Goal: Task Accomplishment & Management: Manage account settings

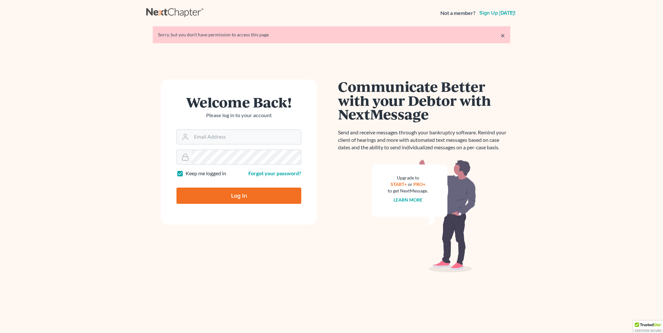
type input "[PERSON_NAME][EMAIL_ADDRESS][DOMAIN_NAME]"
click at [203, 196] on input "Log In" at bounding box center [238, 196] width 125 height 16
type input "Thinking..."
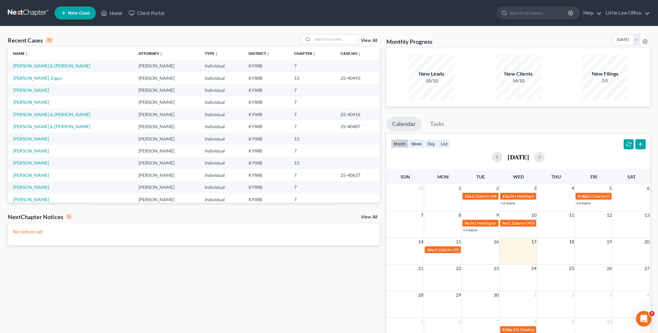
scroll to position [32, 0]
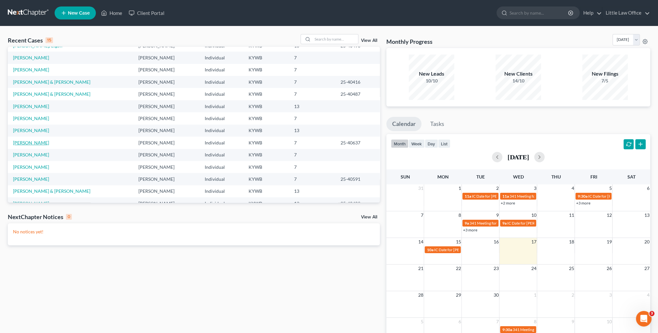
click at [34, 144] on link "[PERSON_NAME]" at bounding box center [31, 143] width 36 height 6
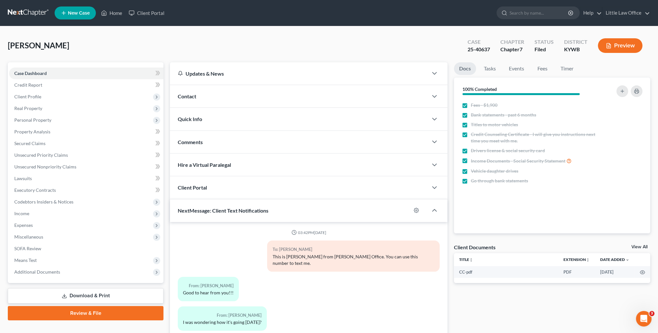
scroll to position [268, 0]
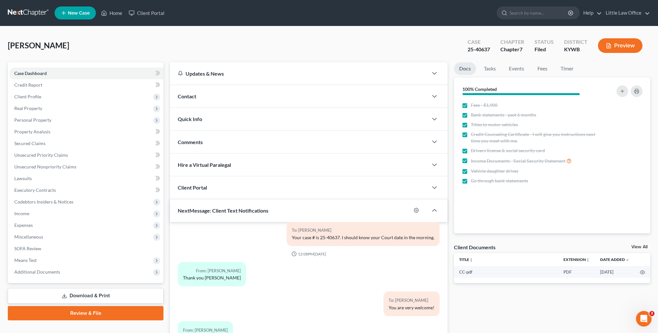
click at [201, 118] on span "Quick Info" at bounding box center [190, 119] width 24 height 6
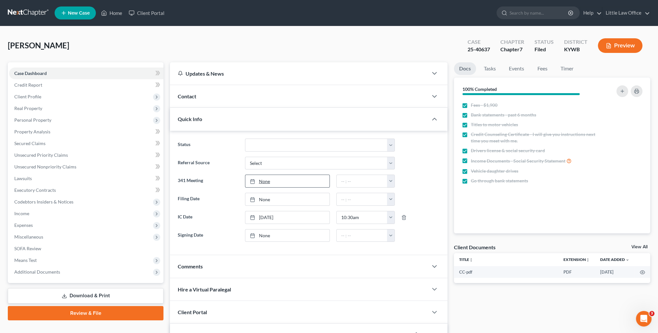
type input "[DATE]"
click at [259, 182] on link "None" at bounding box center [287, 181] width 84 height 12
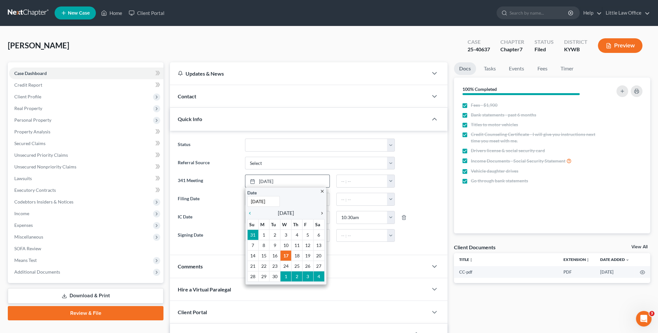
click at [323, 214] on icon "chevron_right" at bounding box center [320, 213] width 8 height 5
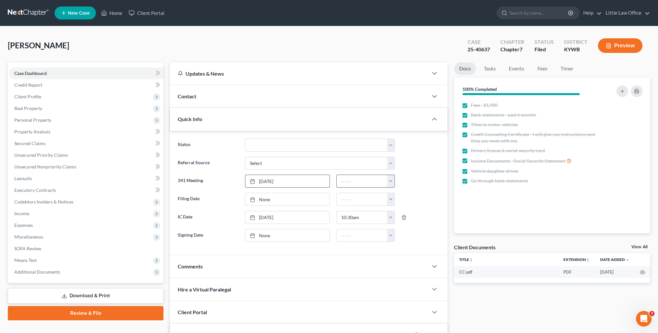
click at [391, 181] on button "button" at bounding box center [390, 181] width 7 height 12
click at [401, 220] on link "8:30am" at bounding box center [405, 218] width 36 height 11
type input "8:30am"
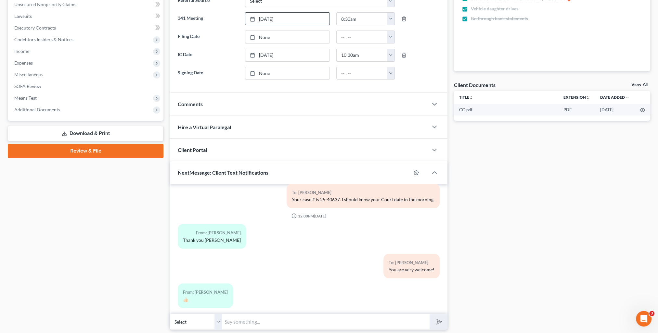
click at [246, 319] on input "text" at bounding box center [326, 322] width 208 height 16
type input "Your court date is [DATE] 8:30 AM and will be held at our office. -[PERSON_NAME]"
click at [439, 326] on button "submit" at bounding box center [438, 321] width 18 height 15
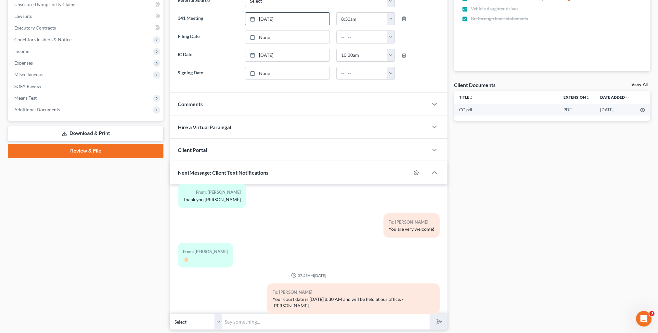
scroll to position [338, 0]
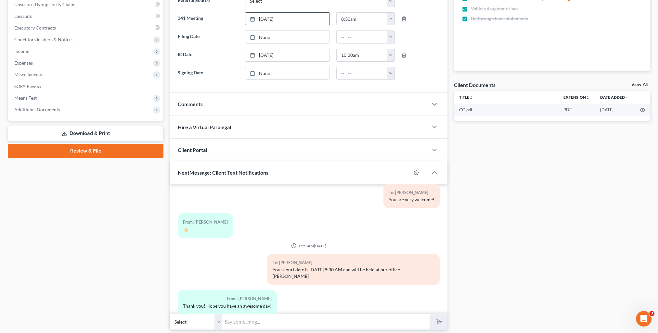
click at [286, 323] on input "text" at bounding box center [326, 322] width 208 height 16
click at [365, 234] on div "From: [PERSON_NAME] 👍🏻" at bounding box center [308, 228] width 268 height 30
click at [251, 324] on input "text" at bounding box center [326, 322] width 208 height 16
click at [201, 290] on div "From: [PERSON_NAME] Thank you! Hope you have an awesome day!" at bounding box center [227, 302] width 99 height 24
click at [233, 323] on input "text" at bounding box center [326, 322] width 208 height 16
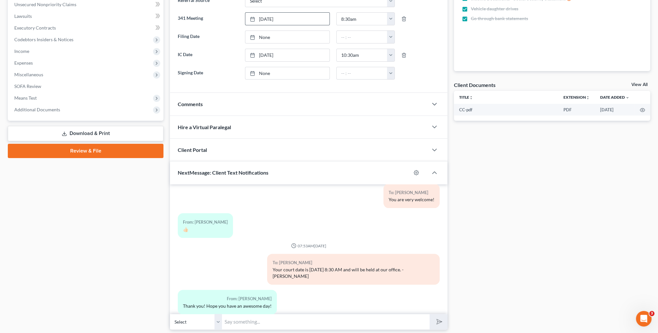
type input "Y"
type input "Thank you! You too!"
click at [442, 316] on button "submit" at bounding box center [438, 321] width 18 height 15
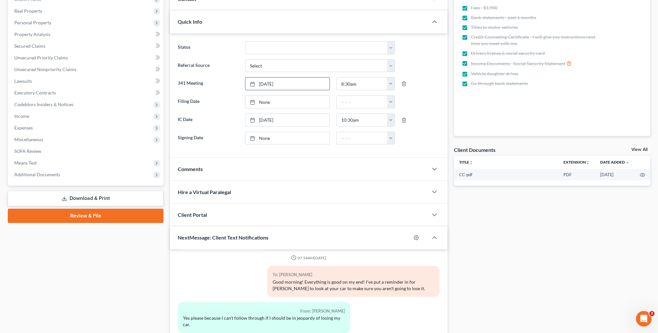
scroll to position [0, 0]
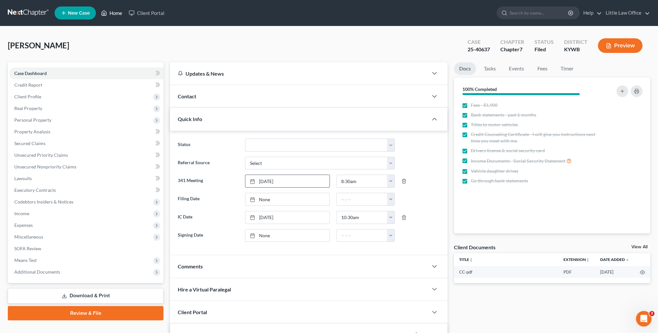
click at [118, 14] on link "Home" at bounding box center [112, 13] width 28 height 12
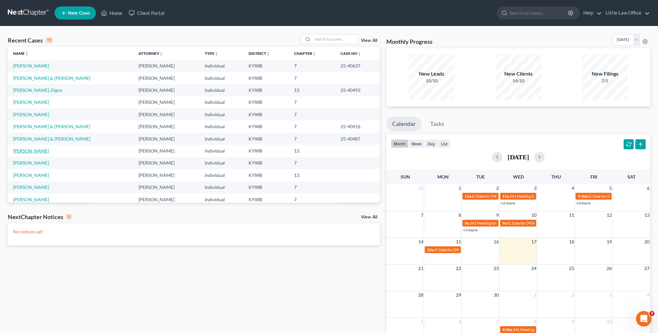
click at [36, 152] on link "[PERSON_NAME]" at bounding box center [31, 151] width 36 height 6
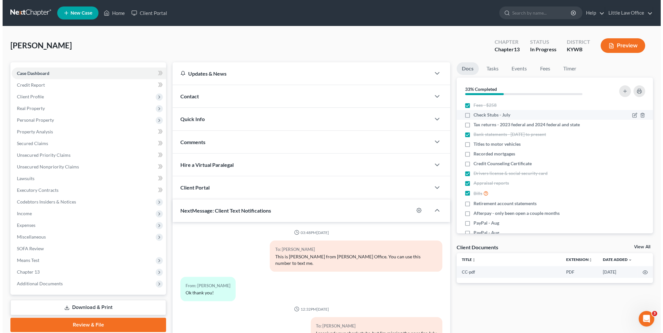
scroll to position [166, 0]
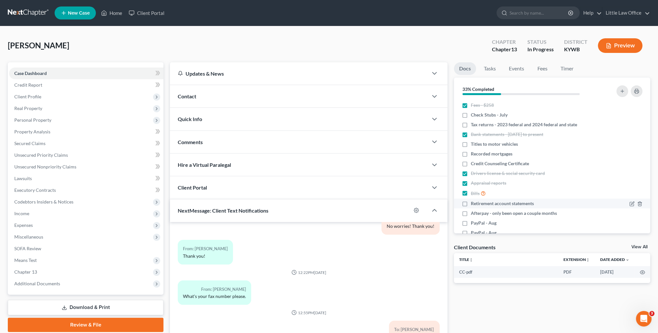
click at [471, 205] on label "Retirement account statements" at bounding box center [502, 203] width 63 height 6
click at [473, 205] on input "Retirement account statements" at bounding box center [475, 202] width 4 height 4
checkbox input "true"
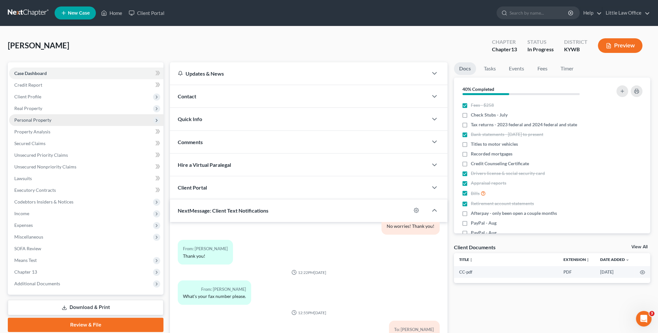
click at [32, 121] on span "Personal Property" at bounding box center [32, 120] width 37 height 6
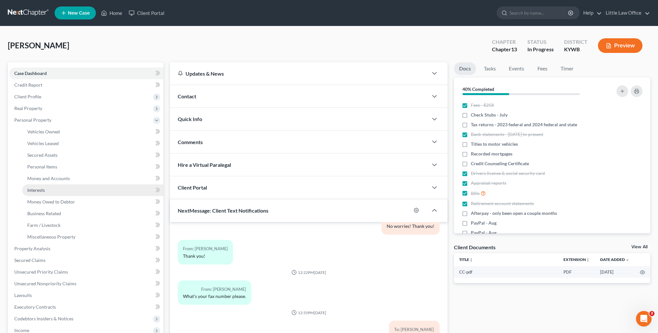
click at [53, 190] on link "Interests" at bounding box center [92, 190] width 141 height 12
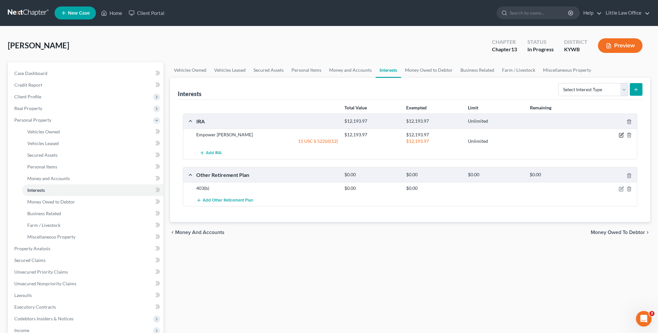
click at [621, 134] on icon "button" at bounding box center [620, 135] width 5 height 5
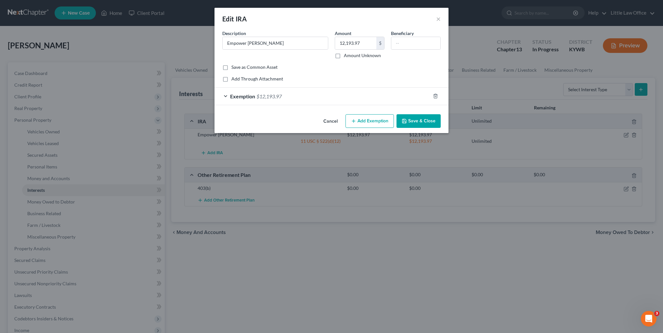
click at [430, 121] on button "Save & Close" at bounding box center [418, 121] width 44 height 14
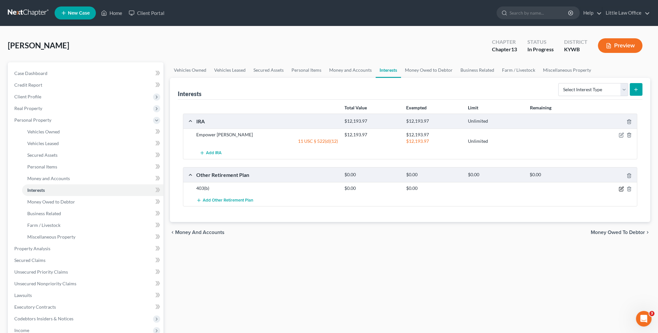
click at [620, 187] on icon "button" at bounding box center [620, 188] width 5 height 5
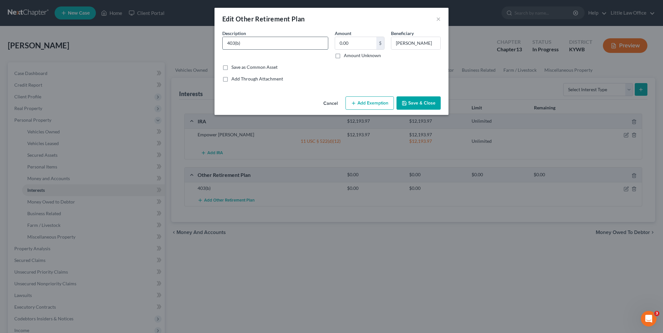
click at [224, 42] on input "403(b)" at bounding box center [274, 43] width 105 height 12
click at [250, 41] on input "403(b)" at bounding box center [274, 43] width 105 height 12
type input "403(b) through Owensboro Health Safe Harbor Plan"
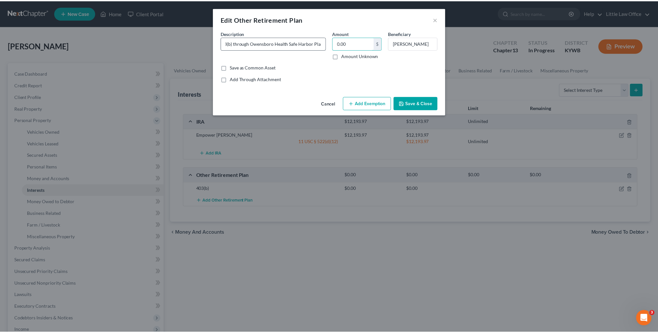
scroll to position [0, 0]
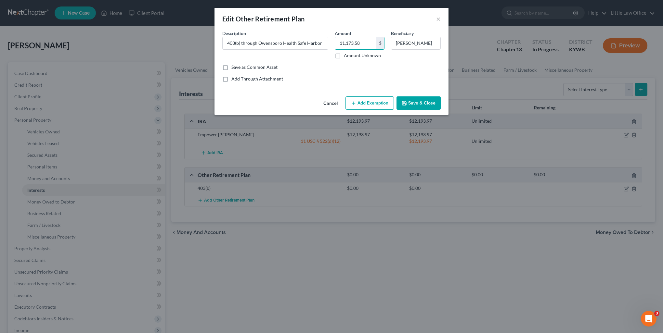
type input "11,173.58"
click at [359, 104] on button "Add Exemption" at bounding box center [369, 103] width 48 height 14
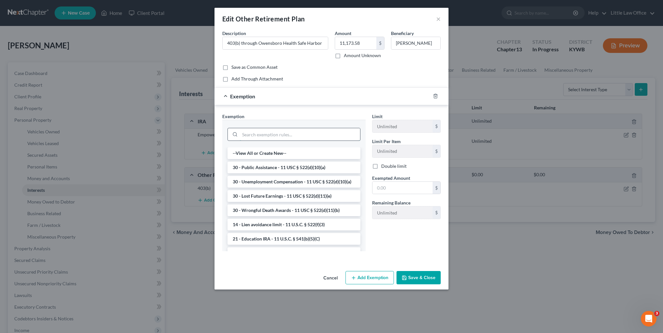
click at [281, 137] on input "search" at bounding box center [300, 134] width 120 height 12
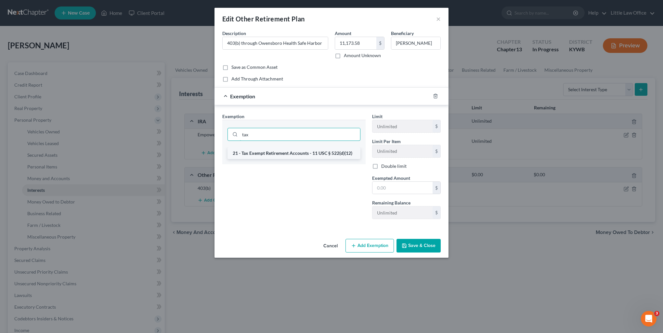
type input "tax"
click at [279, 153] on li "21 - Tax Exempt Retirement Accounts - 11 USC § 522(d)(12)" at bounding box center [293, 153] width 133 height 12
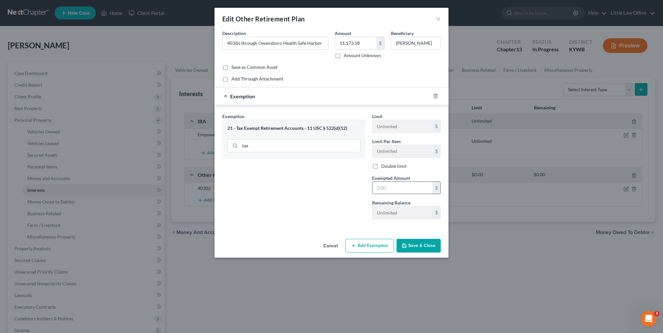
click at [394, 189] on input "text" at bounding box center [402, 188] width 60 height 12
type input "11,173.58"
click at [419, 244] on button "Save & Close" at bounding box center [418, 246] width 44 height 14
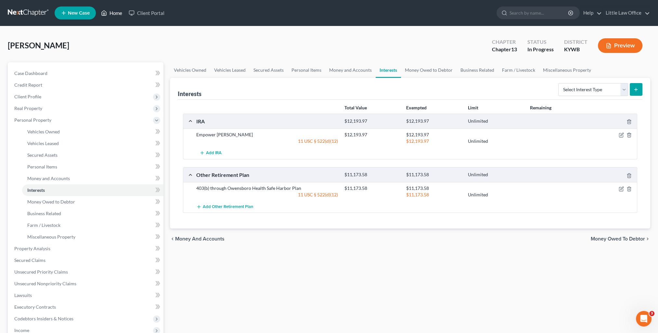
click at [115, 13] on link "Home" at bounding box center [112, 13] width 28 height 12
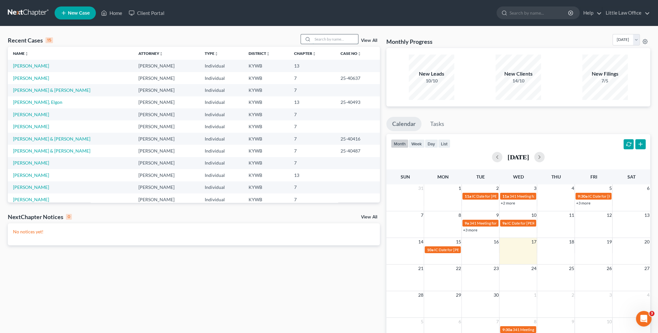
click at [316, 43] on input "search" at bounding box center [334, 38] width 45 height 9
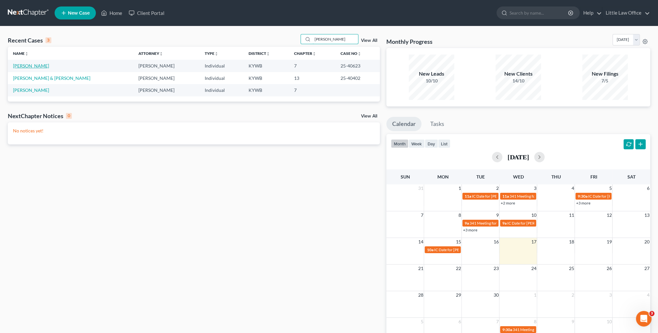
type input "[PERSON_NAME]"
click at [27, 68] on link "[PERSON_NAME]" at bounding box center [31, 66] width 36 height 6
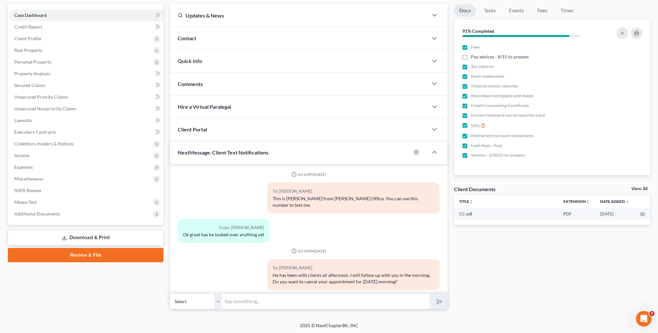
scroll to position [804, 0]
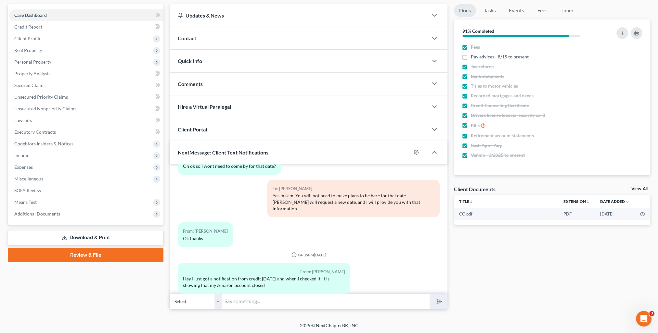
click at [245, 304] on input "text" at bounding box center [326, 302] width 208 height 16
click at [25, 110] on span "Unsecured Nonpriority Claims" at bounding box center [45, 109] width 62 height 6
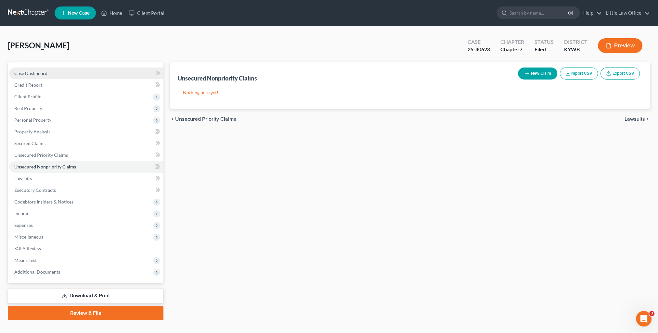
click at [32, 71] on span "Case Dashboard" at bounding box center [30, 73] width 33 height 6
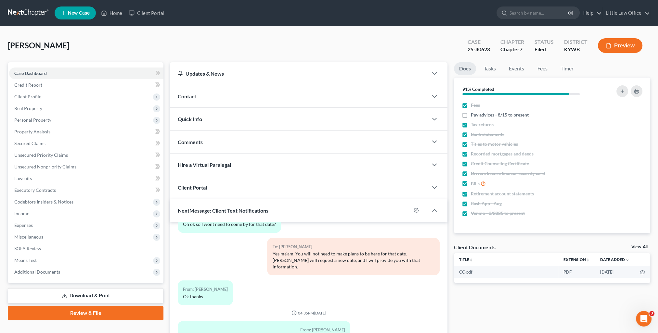
scroll to position [58, 0]
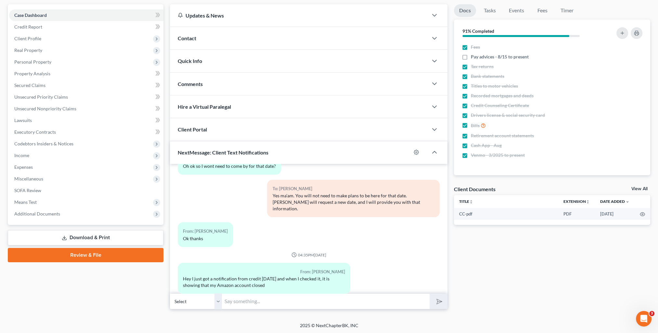
click at [266, 297] on input "text" at bounding box center [326, 302] width 208 height 16
type input "We did not list Amazon on your bankruptcy. A lot of credit card companies have …"
click at [429, 294] on button "submit" at bounding box center [438, 301] width 18 height 15
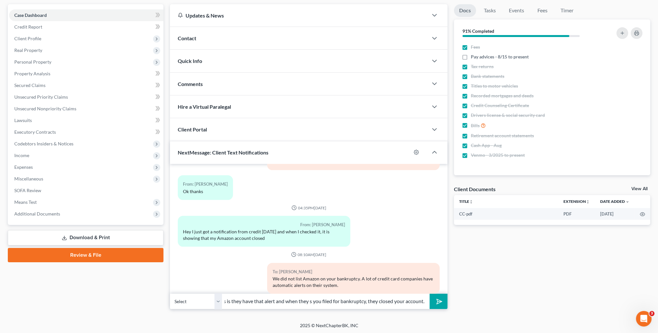
scroll to position [0, 23]
type input "My guess is they have that alert and when they saw you filed for bankruptcy, th…"
click at [431, 300] on button "submit" at bounding box center [438, 301] width 18 height 15
click at [358, 298] on input "text" at bounding box center [326, 302] width 208 height 16
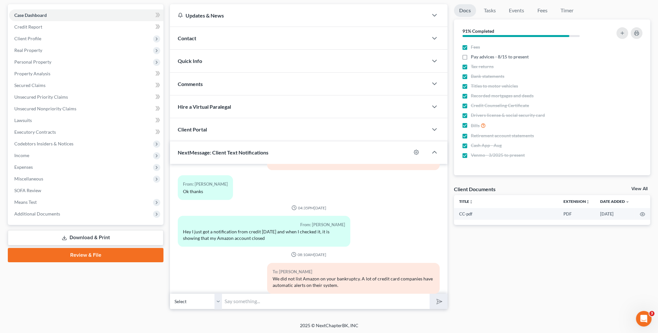
scroll to position [888, 0]
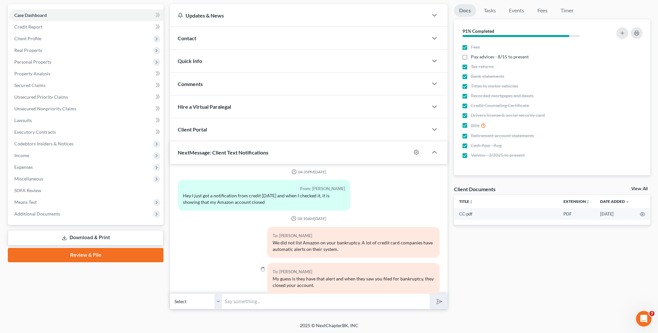
type input "Y"
type input "I might recommend that you call and ask them about it."
click at [429, 294] on button "submit" at bounding box center [438, 301] width 18 height 15
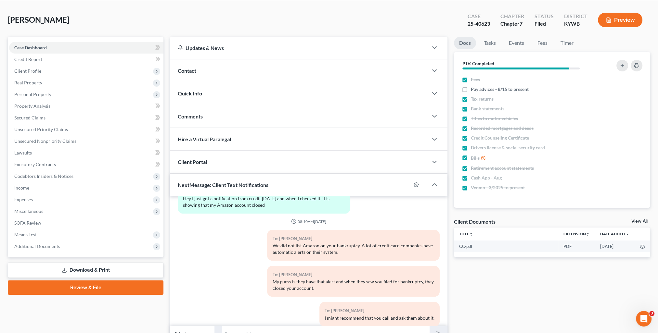
scroll to position [0, 0]
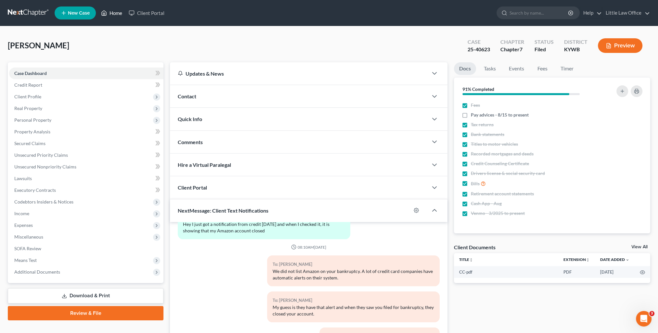
click at [116, 13] on link "Home" at bounding box center [112, 13] width 28 height 12
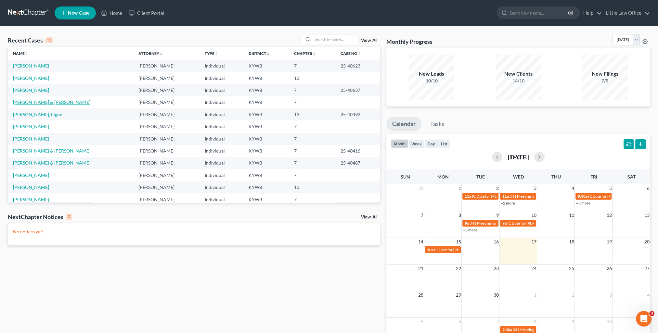
click at [39, 102] on link "[PERSON_NAME] & [PERSON_NAME]" at bounding box center [51, 102] width 77 height 6
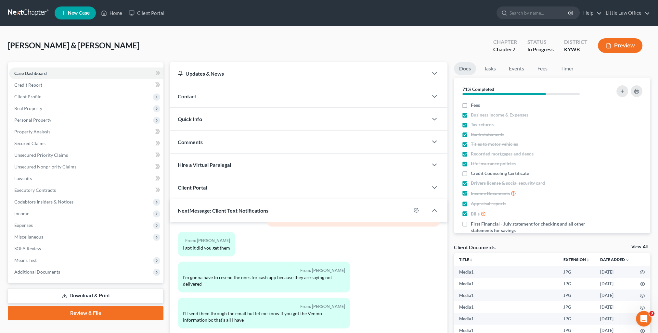
scroll to position [84, 0]
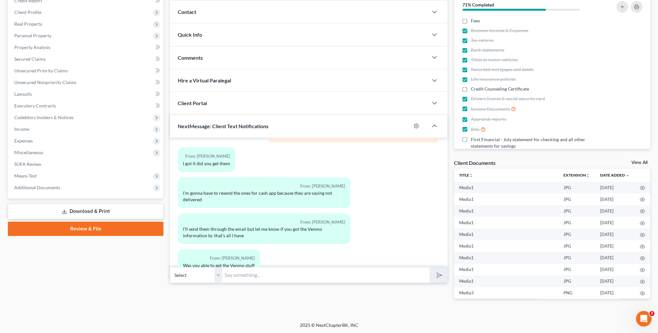
click at [240, 281] on input "text" at bounding box center [326, 275] width 208 height 16
type input "Good morning! I've received several pictures from you. Please give me some time…"
click at [429, 268] on button "submit" at bounding box center [438, 275] width 18 height 15
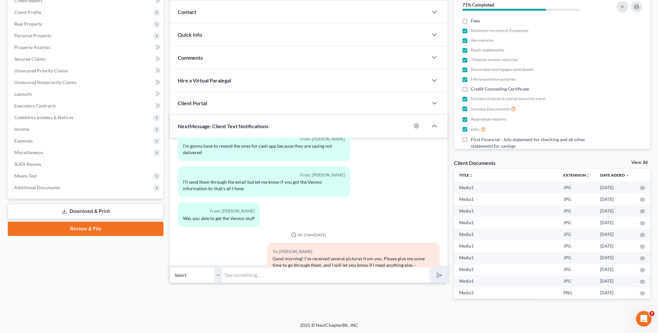
scroll to position [4333, 0]
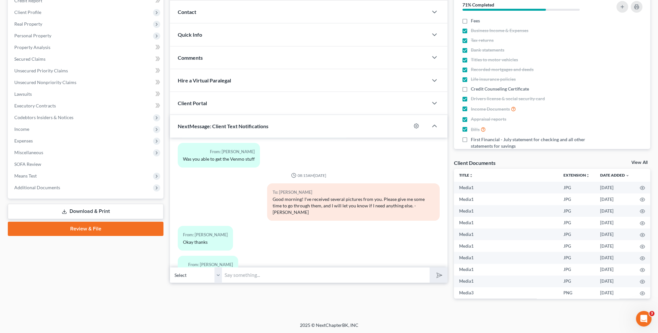
click at [245, 275] on input "text" at bounding box center [326, 275] width 208 height 16
type input "On Venmo, have you not had any transactions since [DATE]?"
click at [429, 268] on button "submit" at bounding box center [438, 275] width 18 height 15
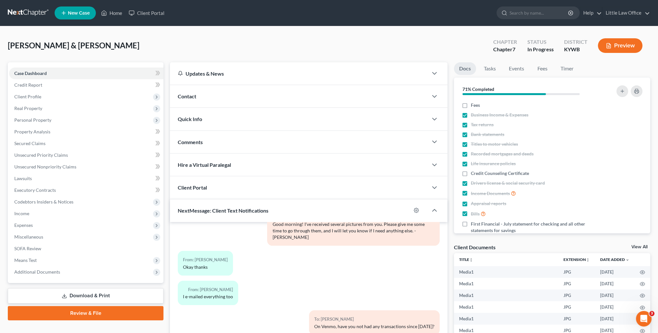
scroll to position [4360, 0]
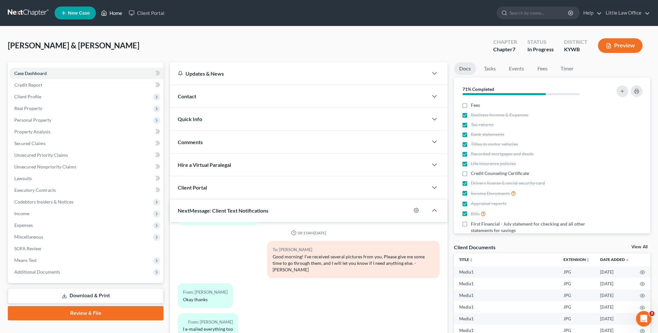
click at [112, 16] on link "Home" at bounding box center [112, 13] width 28 height 12
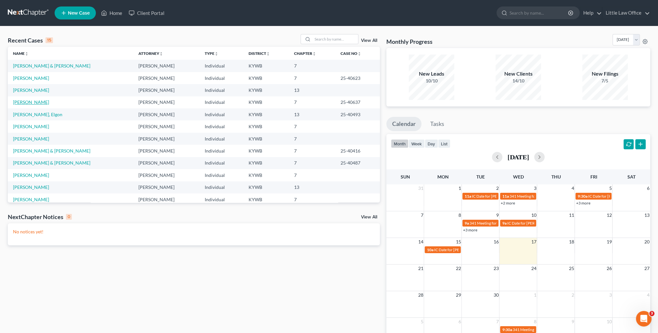
click at [30, 102] on link "[PERSON_NAME]" at bounding box center [31, 102] width 36 height 6
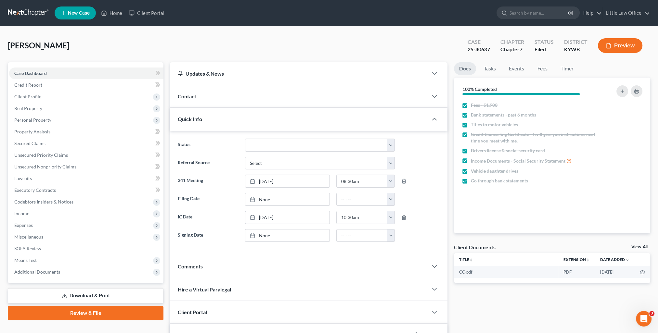
scroll to position [368, 0]
click at [231, 118] on div "Quick Info" at bounding box center [299, 119] width 258 height 22
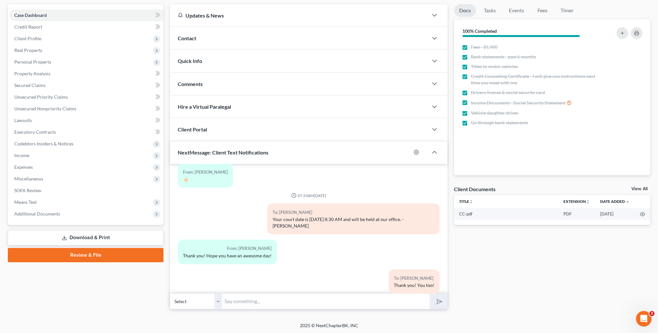
scroll to position [0, 0]
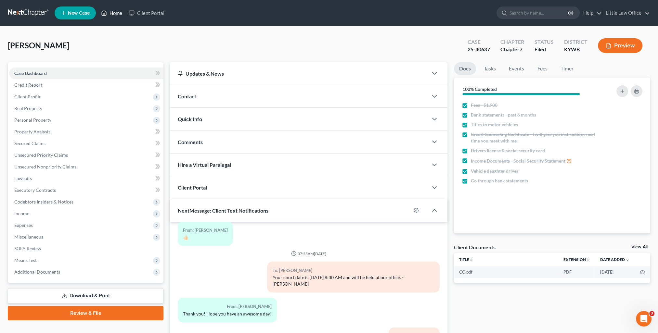
click at [109, 15] on link "Home" at bounding box center [112, 13] width 28 height 12
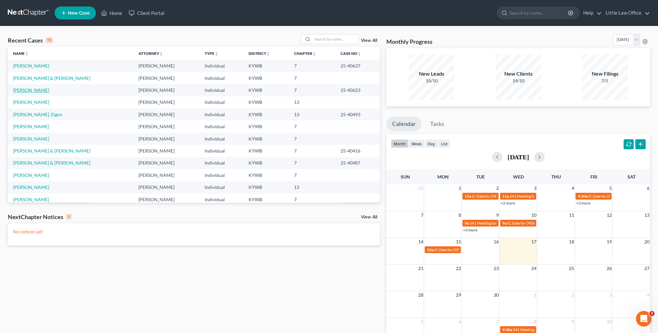
click at [32, 89] on link "[PERSON_NAME]" at bounding box center [31, 90] width 36 height 6
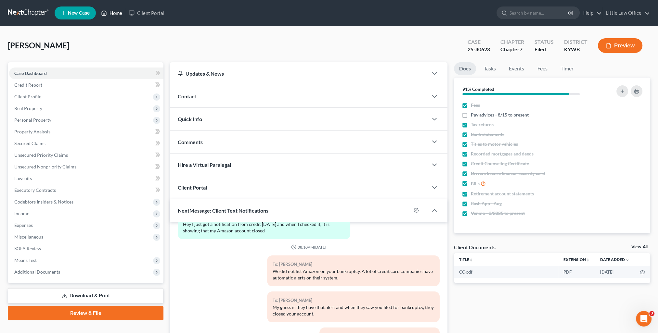
click at [120, 17] on link "Home" at bounding box center [112, 13] width 28 height 12
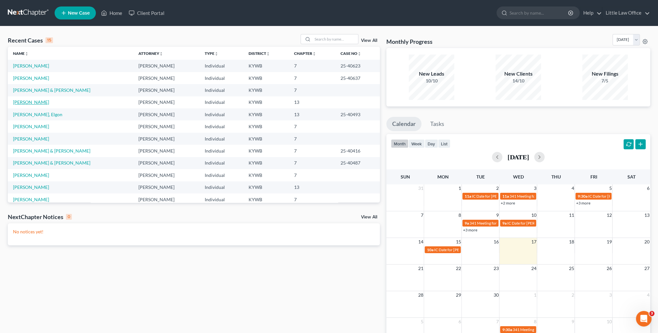
click at [31, 101] on link "[PERSON_NAME]" at bounding box center [31, 102] width 36 height 6
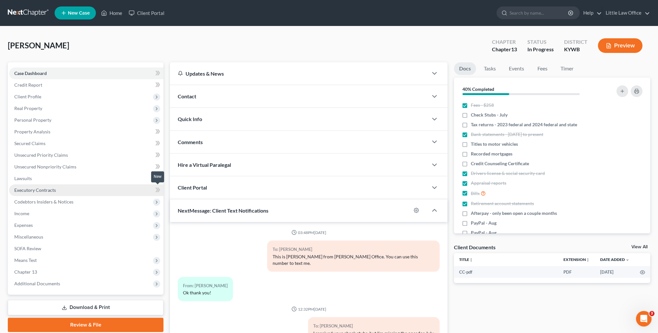
scroll to position [166, 0]
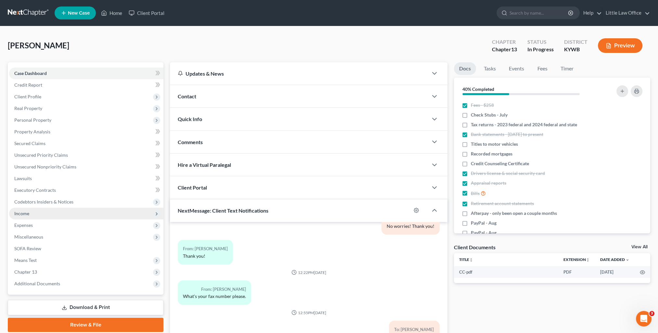
click at [31, 211] on span "Income" at bounding box center [86, 214] width 154 height 12
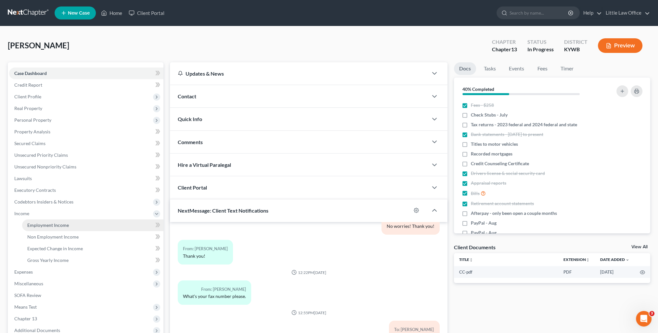
click at [39, 222] on span "Employment Income" at bounding box center [48, 225] width 42 height 6
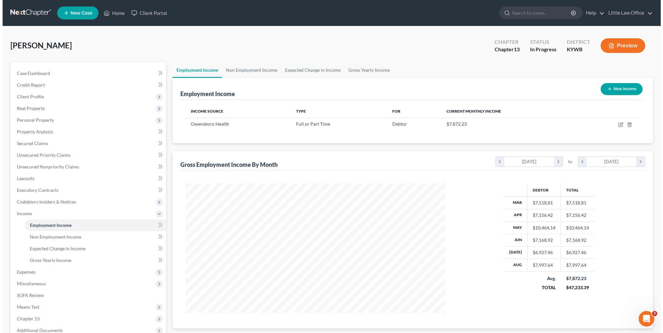
scroll to position [130, 272]
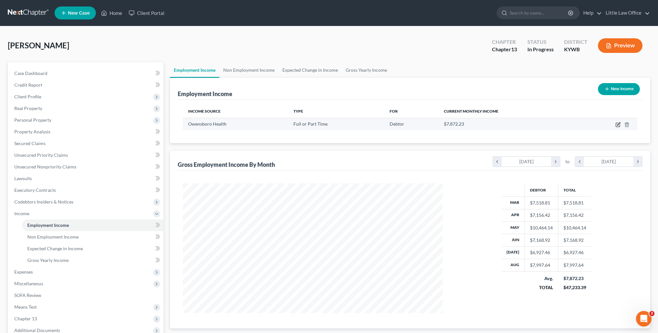
click at [617, 126] on icon "button" at bounding box center [617, 125] width 4 height 4
select select "0"
select select "18"
select select "2"
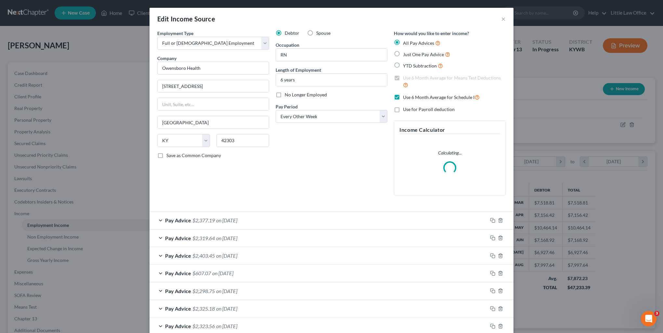
scroll to position [130, 274]
click at [490, 220] on icon "button" at bounding box center [491, 219] width 3 height 3
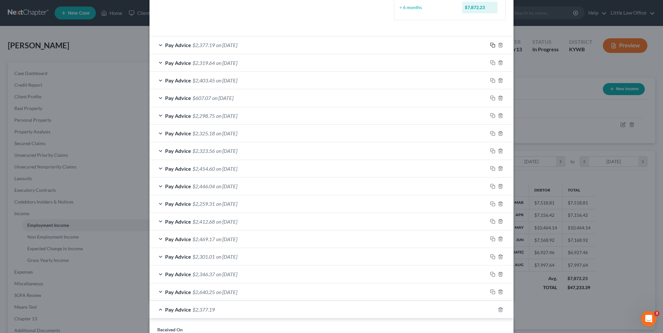
scroll to position [390, 0]
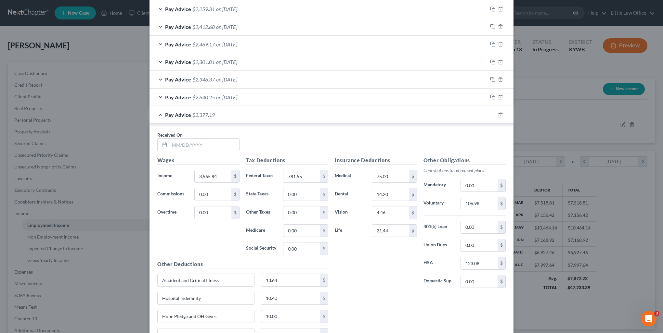
click at [205, 151] on div "Received On *" at bounding box center [331, 144] width 355 height 25
click at [204, 148] on input "text" at bounding box center [205, 145] width 70 height 12
type input "[DATE]"
type input "3,538.76"
click at [300, 176] on input "781.55" at bounding box center [301, 176] width 37 height 12
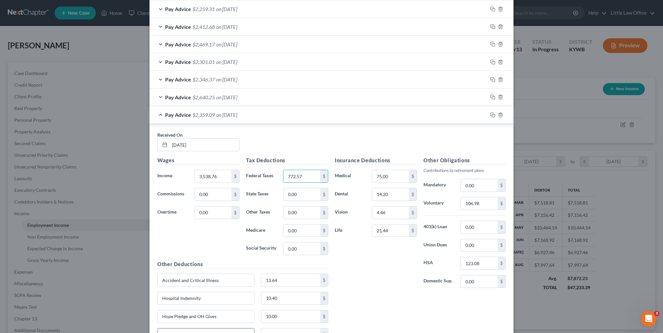
type input "772.57"
click at [480, 203] on input "106.98" at bounding box center [479, 203] width 37 height 12
type input "106.17"
click at [359, 265] on div "Insurance Deductions Medical 75.00 $ Dental 14.20 $ Vision 4.46 $ Life 21.44 $" at bounding box center [375, 225] width 89 height 137
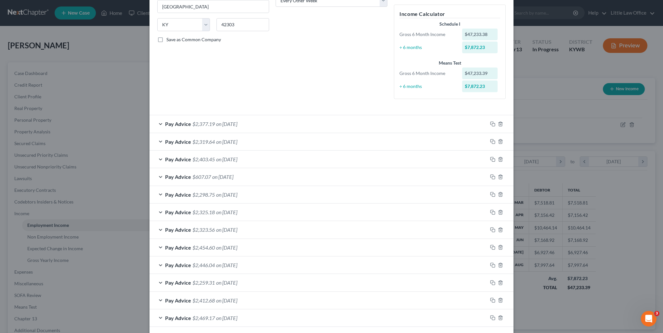
scroll to position [0, 0]
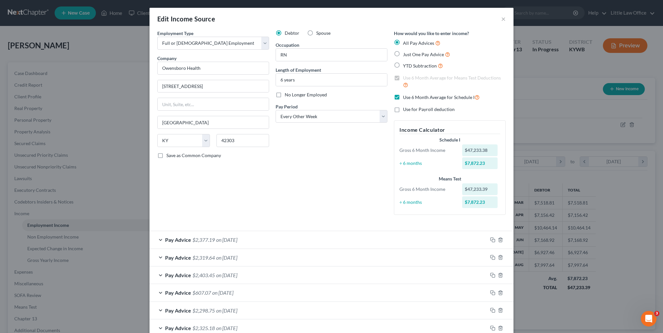
click at [347, 178] on div "Debtor Spouse Occupation RN Length of Employment 6 years No Longer Employed Pay…" at bounding box center [331, 125] width 118 height 190
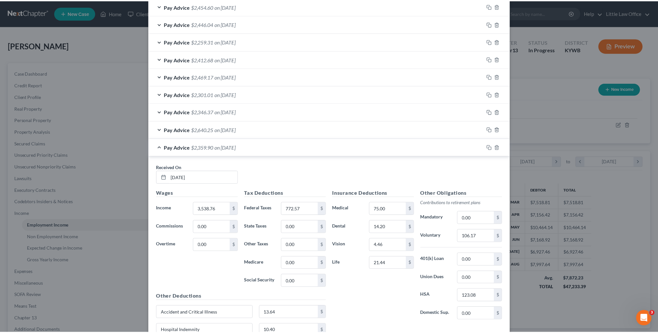
scroll to position [441, 0]
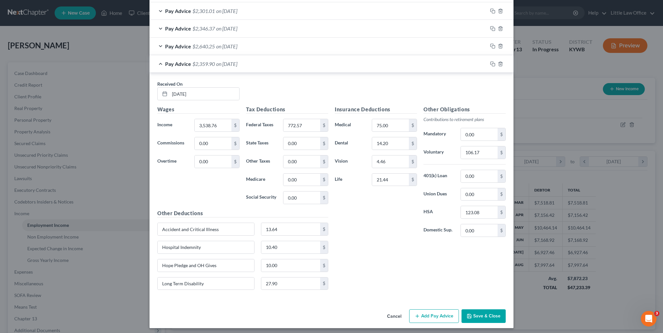
click at [486, 316] on button "Save & Close" at bounding box center [483, 317] width 44 height 14
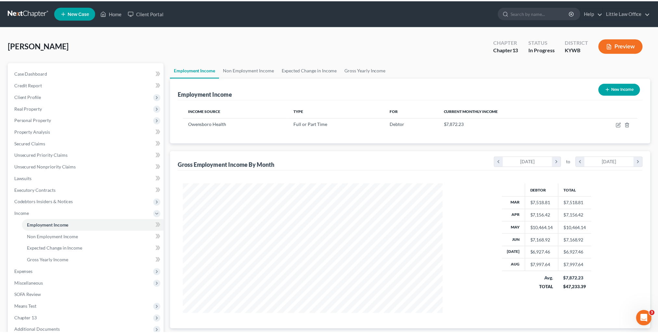
scroll to position [324636, 324494]
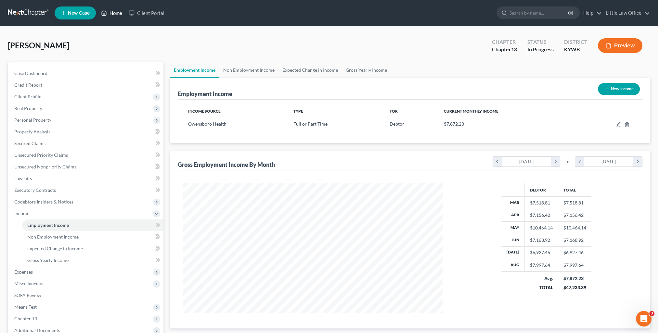
click at [119, 14] on link "Home" at bounding box center [112, 13] width 28 height 12
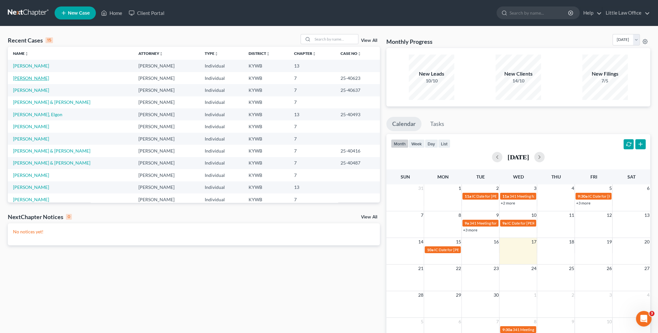
click at [29, 79] on link "[PERSON_NAME]" at bounding box center [31, 78] width 36 height 6
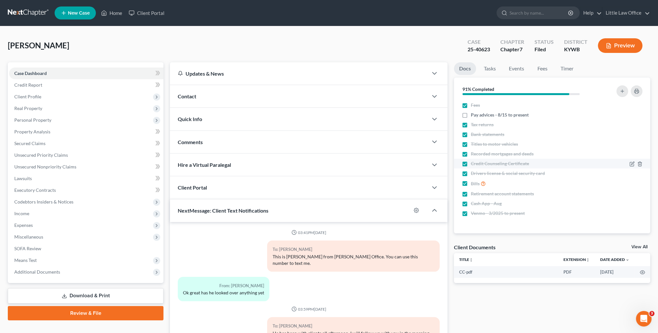
scroll to position [917, 0]
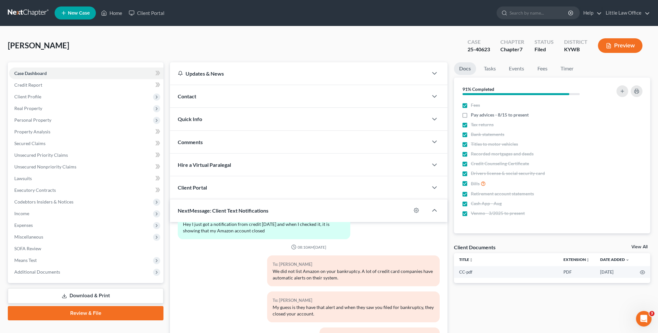
click at [205, 122] on div "Quick Info" at bounding box center [299, 119] width 258 height 22
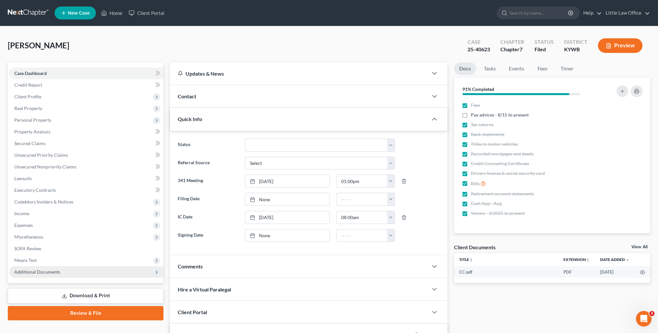
click at [55, 273] on span "Additional Documents" at bounding box center [37, 272] width 46 height 6
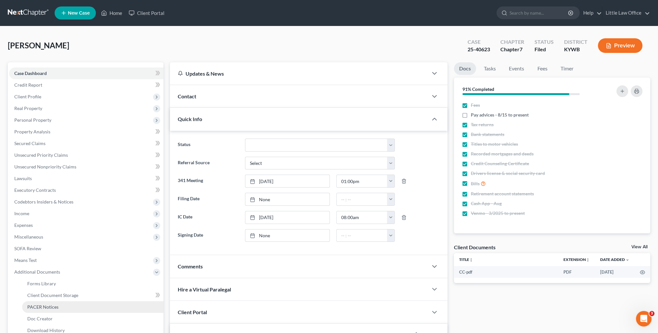
scroll to position [32, 0]
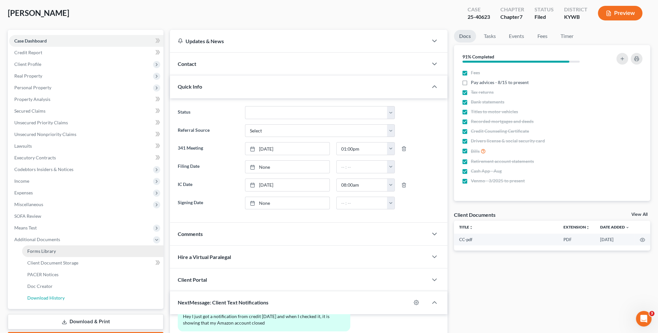
drag, startPoint x: 66, startPoint y: 300, endPoint x: 123, endPoint y: 278, distance: 61.6
click at [66, 300] on link "Download History" at bounding box center [92, 298] width 141 height 12
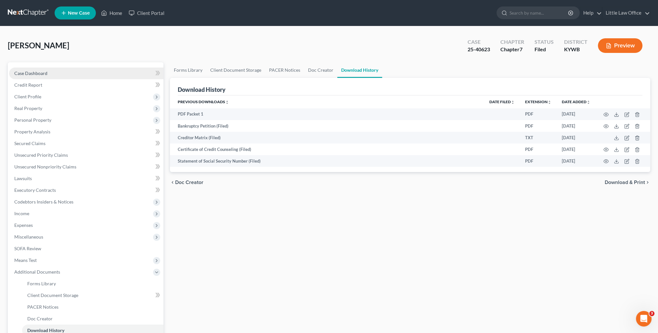
click at [38, 71] on span "Case Dashboard" at bounding box center [30, 73] width 33 height 6
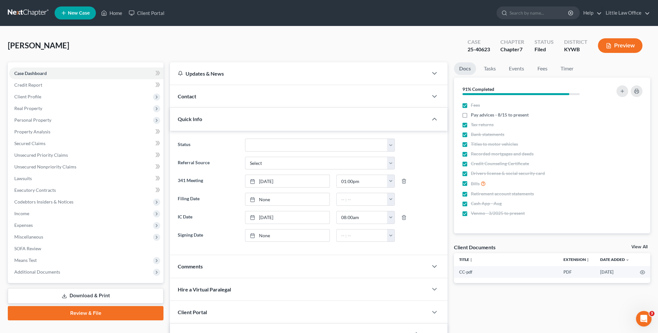
scroll to position [917, 0]
click at [255, 201] on div at bounding box center [254, 200] width 9 height 6
click at [42, 111] on span "Real Property" at bounding box center [86, 109] width 154 height 12
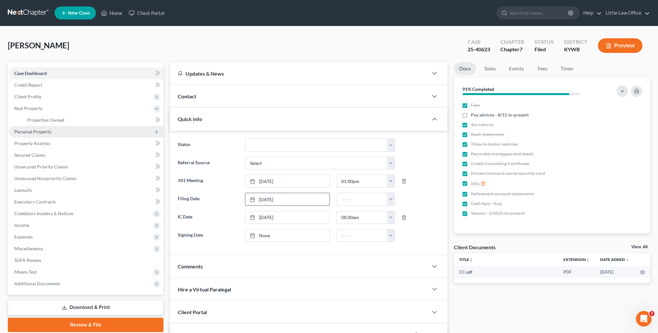
click at [41, 130] on span "Personal Property" at bounding box center [32, 132] width 37 height 6
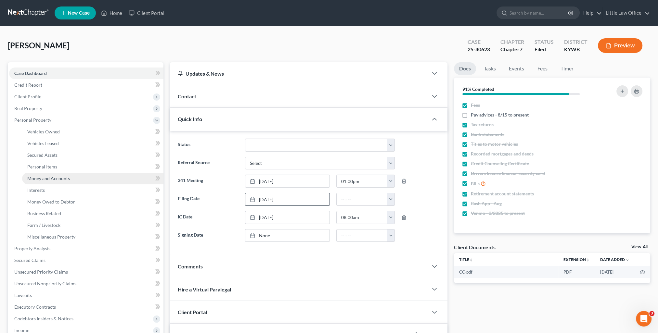
click at [56, 173] on link "Money and Accounts" at bounding box center [92, 179] width 141 height 12
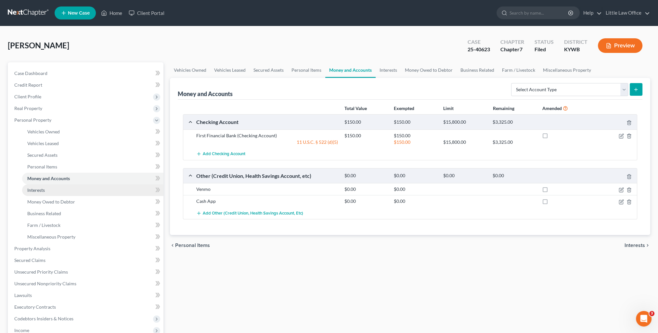
click at [48, 191] on link "Interests" at bounding box center [92, 190] width 141 height 12
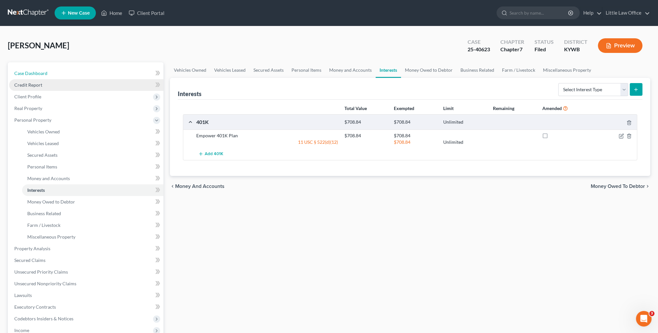
drag, startPoint x: 90, startPoint y: 72, endPoint x: 142, endPoint y: 90, distance: 54.3
click at [90, 72] on link "Case Dashboard" at bounding box center [86, 74] width 154 height 12
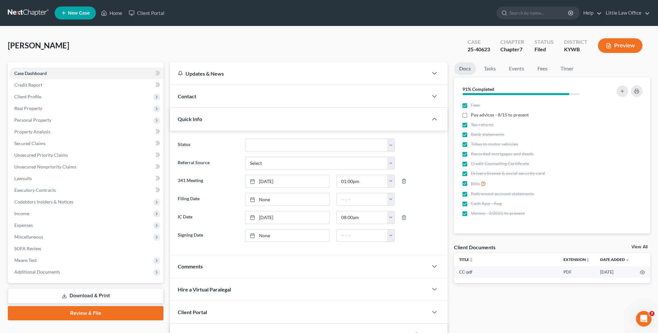
scroll to position [917, 0]
click at [248, 117] on div "Quick Info" at bounding box center [299, 119] width 258 height 22
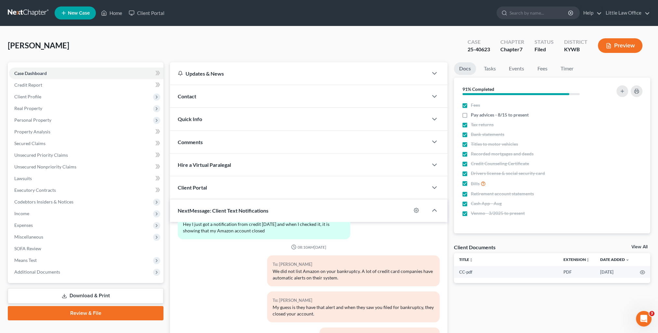
click at [213, 144] on div "Comments" at bounding box center [299, 142] width 258 height 22
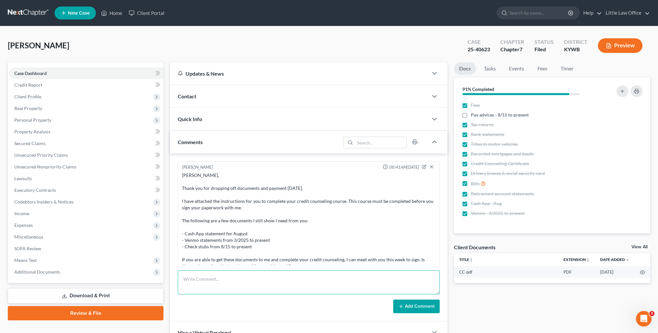
click at [239, 282] on textarea at bounding box center [309, 283] width 262 height 24
type textarea "Documents uploaded to BlueStylus."
click at [413, 310] on button "Add Comment" at bounding box center [416, 307] width 46 height 14
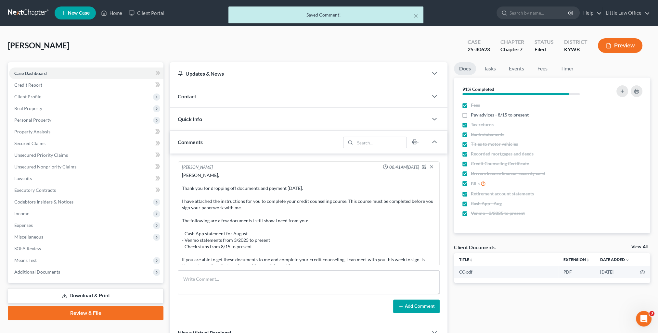
scroll to position [938, 0]
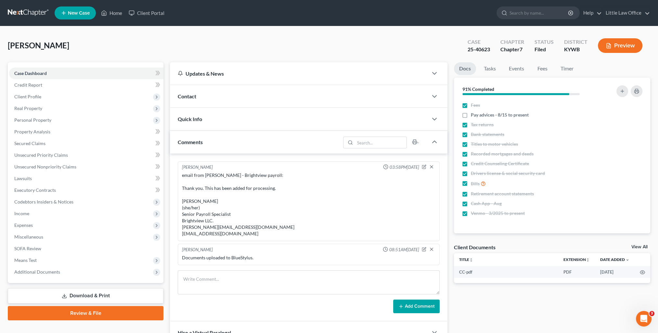
click at [196, 112] on div "Quick Info" at bounding box center [299, 119] width 258 height 22
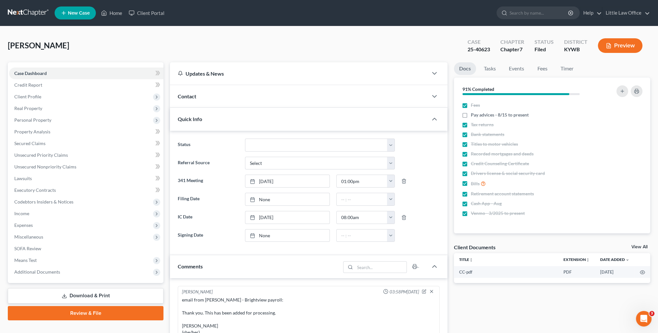
scroll to position [65, 0]
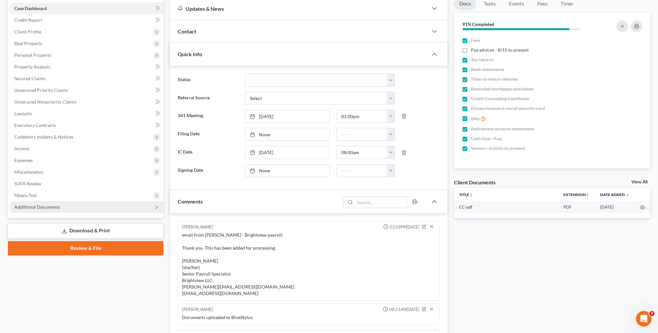
click at [50, 210] on span "Additional Documents" at bounding box center [86, 207] width 154 height 12
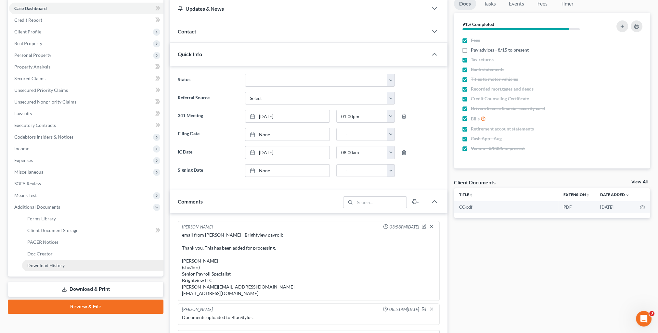
click at [61, 265] on span "Download History" at bounding box center [45, 266] width 37 height 6
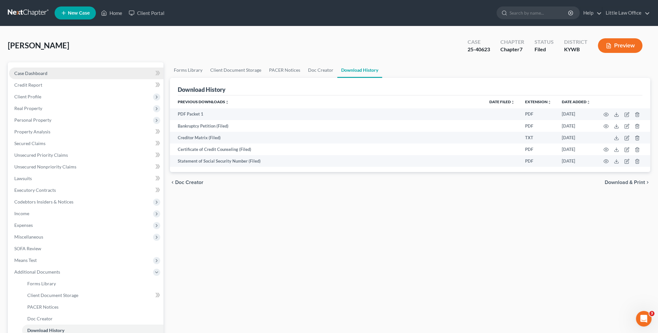
click at [45, 74] on span "Case Dashboard" at bounding box center [30, 73] width 33 height 6
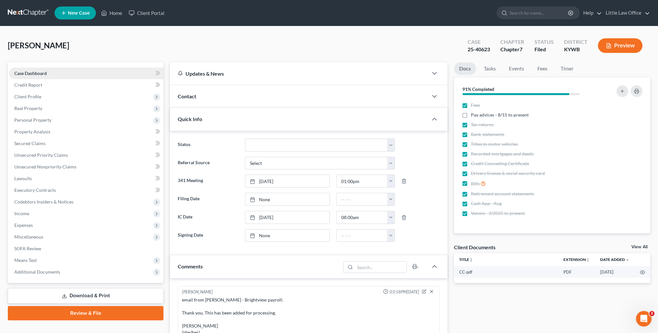
scroll to position [917, 0]
type input "[DATE]"
click at [268, 199] on link "[DATE]" at bounding box center [287, 199] width 84 height 12
click at [415, 229] on div at bounding box center [420, 235] width 45 height 13
click at [118, 12] on link "Home" at bounding box center [112, 13] width 28 height 12
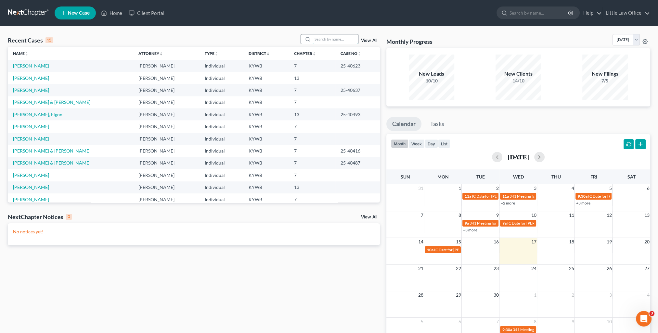
click at [317, 43] on input "search" at bounding box center [334, 38] width 45 height 9
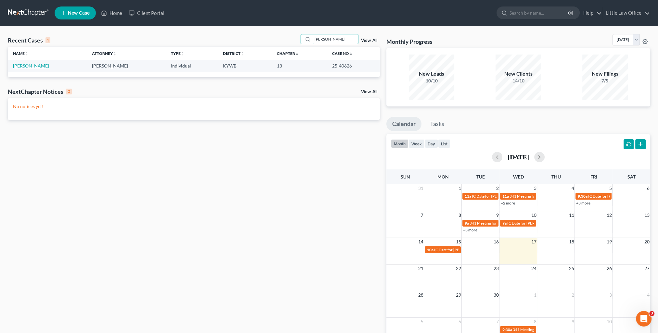
type input "[PERSON_NAME]"
click at [29, 64] on link "[PERSON_NAME]" at bounding box center [31, 66] width 36 height 6
select select "1"
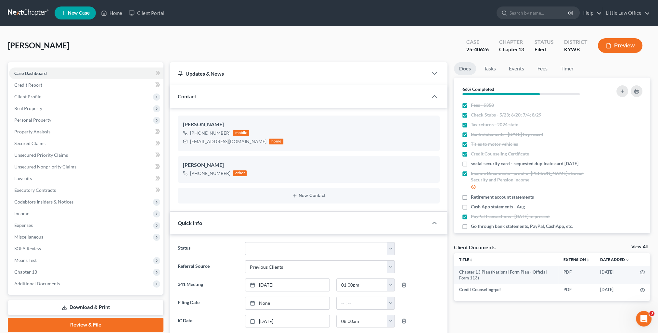
scroll to position [177, 0]
drag, startPoint x: 458, startPoint y: 52, endPoint x: 488, endPoint y: 56, distance: 30.5
click at [488, 56] on div "Case 25-40626 Chapter Chapter 13 Status Filed District [GEOGRAPHIC_DATA] Preview" at bounding box center [554, 45] width 192 height 23
copy div "25-40626"
drag, startPoint x: 189, startPoint y: 144, endPoint x: 232, endPoint y: 147, distance: 43.4
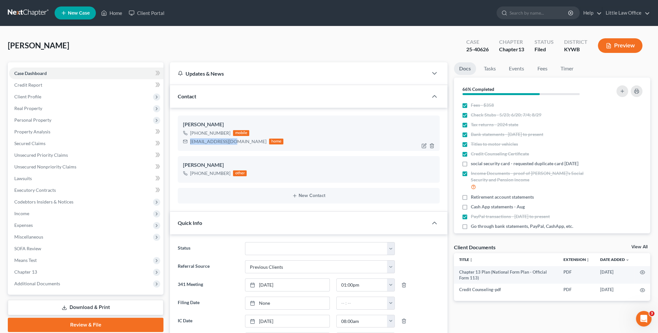
click at [232, 147] on div "[PERSON_NAME] [PHONE_NUMBER] mobile [EMAIL_ADDRESS][DOMAIN_NAME] home" at bounding box center [309, 133] width 262 height 35
copy div "[EMAIL_ADDRESS][DOMAIN_NAME]"
drag, startPoint x: 241, startPoint y: 215, endPoint x: 255, endPoint y: 216, distance: 13.7
click at [241, 215] on div "Quick Info" at bounding box center [299, 223] width 258 height 22
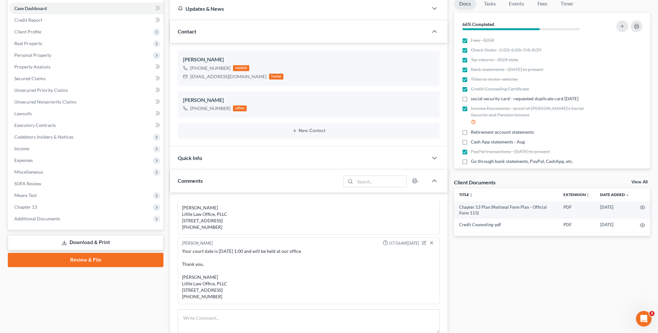
scroll to position [130, 0]
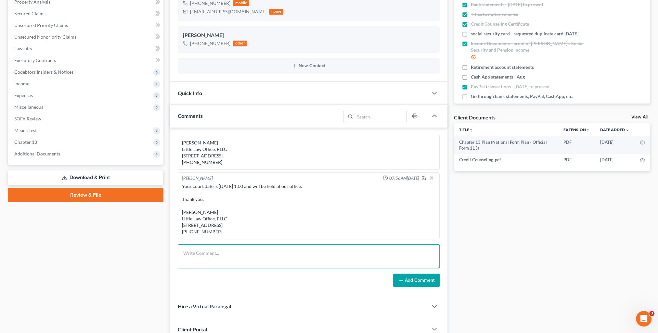
click at [234, 257] on textarea at bounding box center [309, 257] width 262 height 24
paste textarea "[PERSON_NAME], Please see attached instructions for you to complete your 2nd cr…"
type textarea "[PERSON_NAME], Please see attached instructions for you to complete your 2nd cr…"
click at [415, 278] on button "Add Comment" at bounding box center [416, 281] width 46 height 14
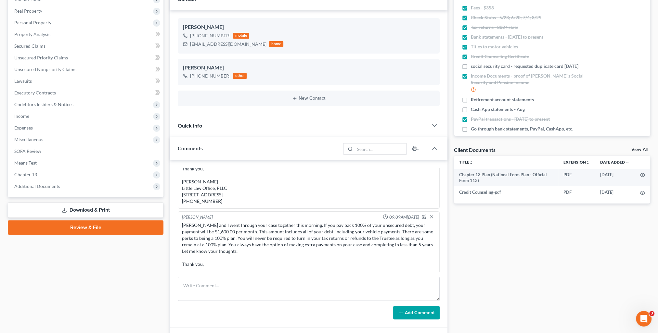
scroll to position [0, 0]
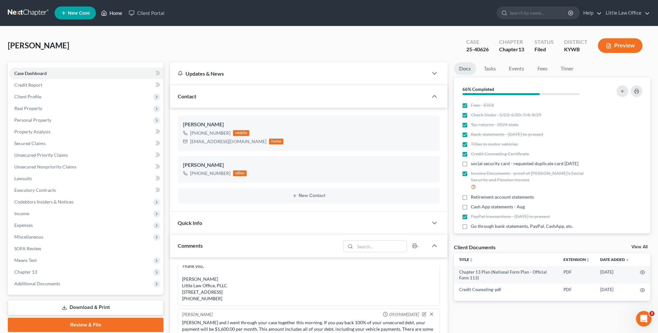
click at [113, 14] on link "Home" at bounding box center [112, 13] width 28 height 12
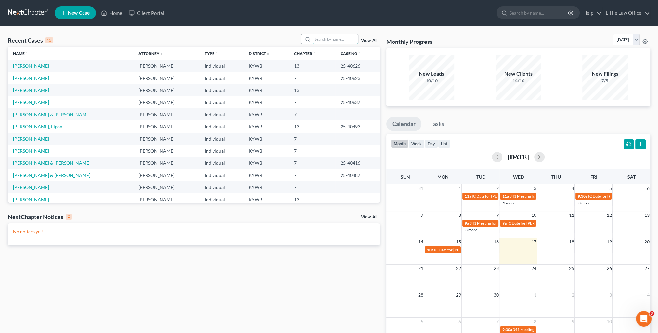
click at [332, 38] on input "search" at bounding box center [334, 38] width 45 height 9
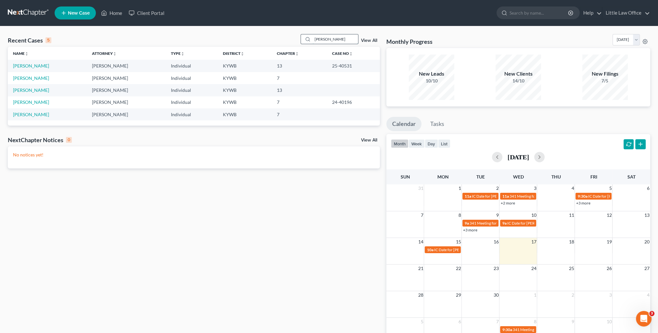
drag, startPoint x: 330, startPoint y: 43, endPoint x: 304, endPoint y: 43, distance: 25.7
click at [304, 43] on div "[PERSON_NAME]" at bounding box center [329, 39] width 58 height 10
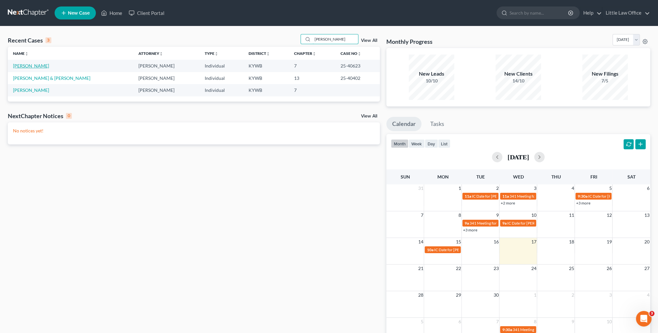
type input "[PERSON_NAME]"
click at [38, 66] on link "[PERSON_NAME]" at bounding box center [31, 66] width 36 height 6
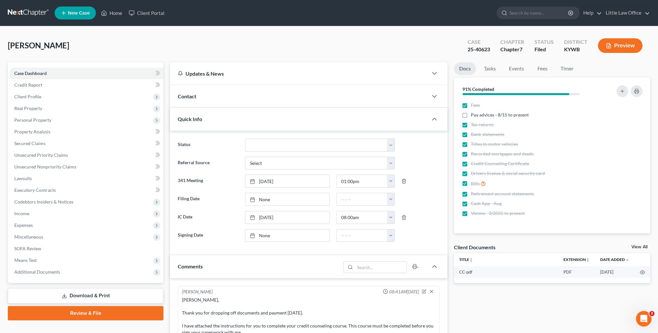
scroll to position [938, 0]
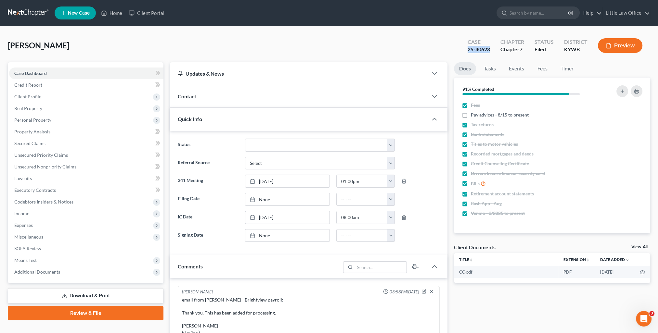
drag, startPoint x: 466, startPoint y: 51, endPoint x: 490, endPoint y: 54, distance: 24.9
click at [490, 54] on div "Case 25-40623" at bounding box center [478, 46] width 33 height 19
copy div "25-40623"
drag, startPoint x: 192, startPoint y: 100, endPoint x: 235, endPoint y: 116, distance: 45.4
click at [192, 100] on div "Contact" at bounding box center [299, 96] width 258 height 22
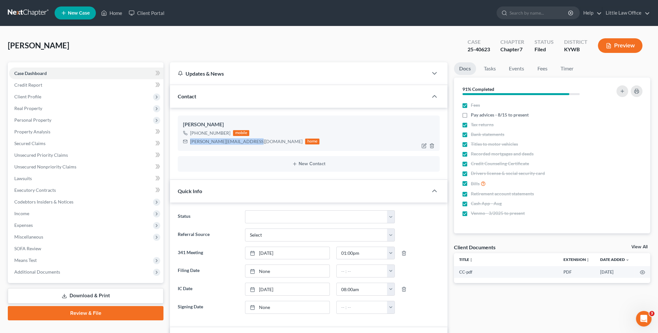
drag, startPoint x: 190, startPoint y: 142, endPoint x: 250, endPoint y: 150, distance: 60.9
click at [250, 150] on div "[PERSON_NAME] [PHONE_NUMBER] mobile [PERSON_NAME][EMAIL_ADDRESS][DOMAIN_NAME] h…" at bounding box center [309, 133] width 262 height 35
copy div "[PERSON_NAME][EMAIL_ADDRESS][DOMAIN_NAME]"
drag, startPoint x: 265, startPoint y: 196, endPoint x: 276, endPoint y: 194, distance: 11.2
click at [265, 196] on div "Quick Info" at bounding box center [299, 191] width 258 height 22
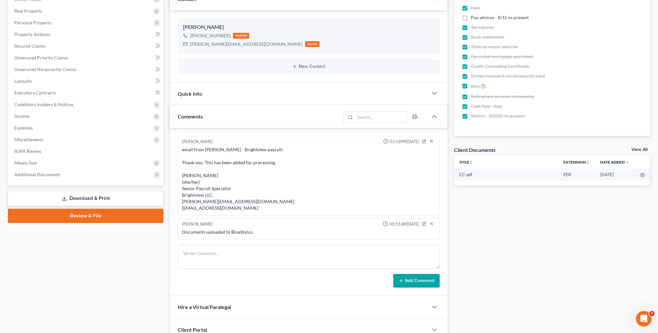
scroll to position [130, 0]
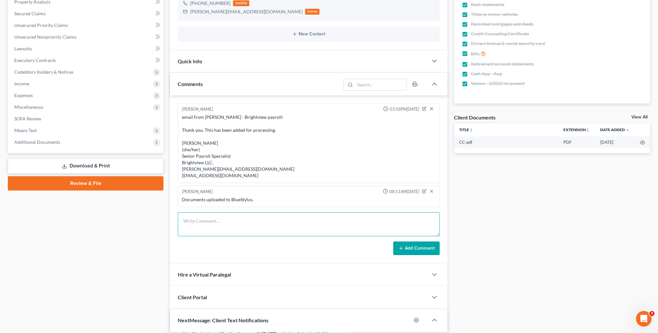
click at [251, 222] on textarea at bounding box center [309, 224] width 262 height 24
paste textarea "[PERSON_NAME], Please see attached instructions for you to complete your credit…"
type textarea "[PERSON_NAME], Please see attached instructions for you to complete your credit…"
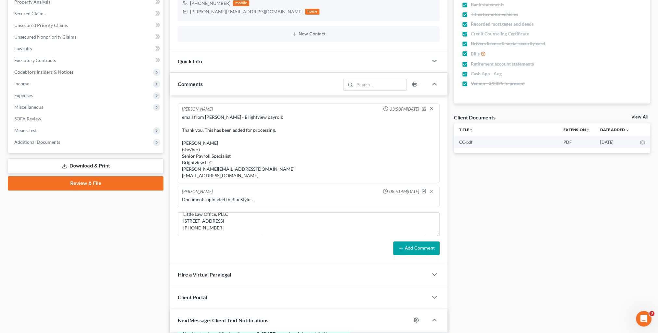
click at [424, 245] on button "Add Comment" at bounding box center [416, 249] width 46 height 14
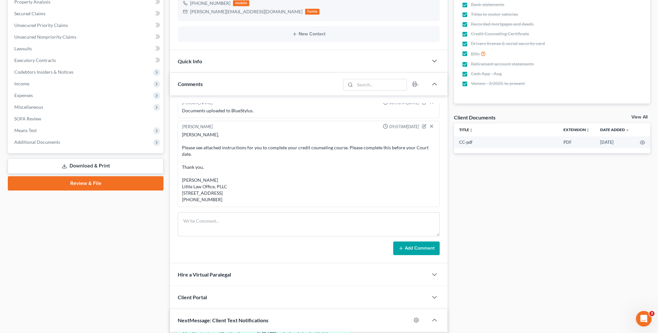
scroll to position [0, 0]
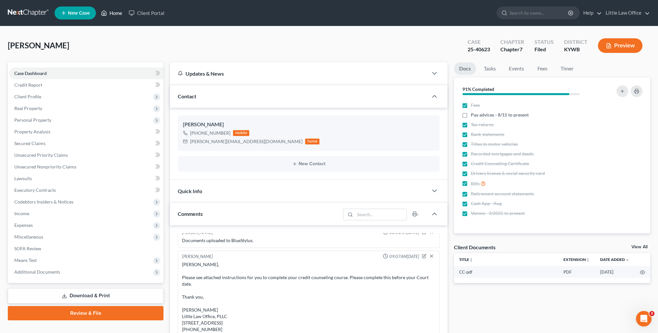
drag, startPoint x: 112, startPoint y: 14, endPoint x: 123, endPoint y: 38, distance: 26.9
click at [112, 14] on link "Home" at bounding box center [112, 13] width 28 height 12
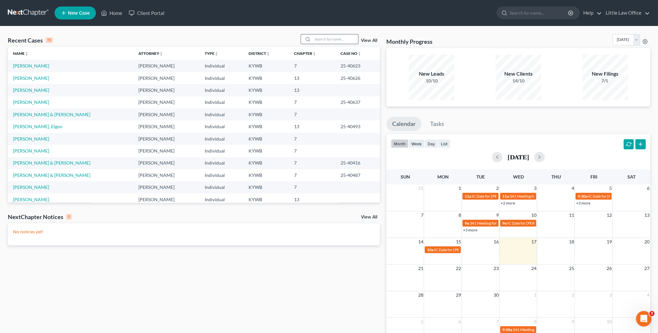
click at [349, 37] on input "search" at bounding box center [334, 38] width 45 height 9
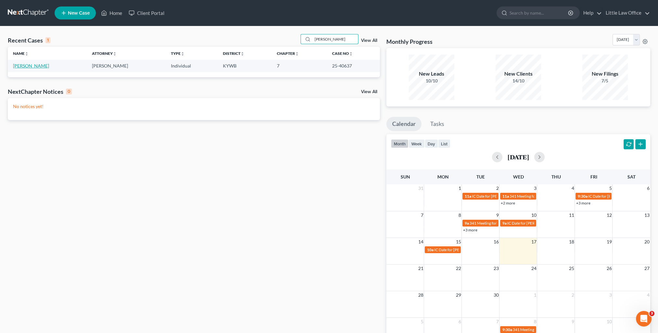
type input "[PERSON_NAME]"
click at [40, 64] on link "[PERSON_NAME]" at bounding box center [31, 66] width 36 height 6
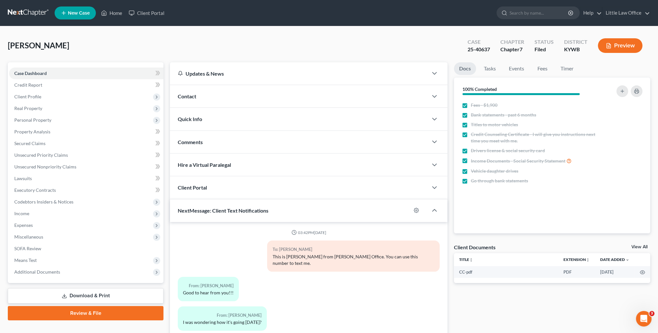
scroll to position [368, 0]
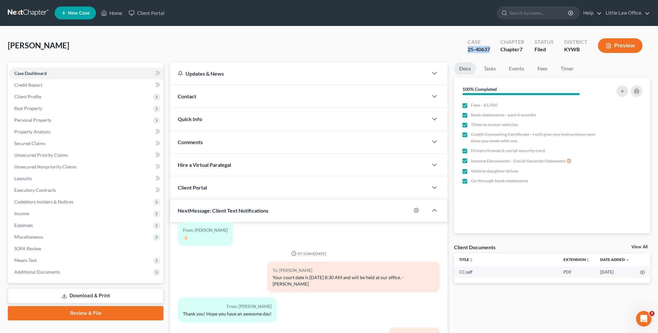
drag, startPoint x: 467, startPoint y: 50, endPoint x: 490, endPoint y: 53, distance: 23.9
click at [490, 53] on div "Case 25-40637 Chapter Chapter 7 Status Filed District [GEOGRAPHIC_DATA] Preview" at bounding box center [555, 45] width 190 height 23
copy div "25-40637"
drag, startPoint x: 171, startPoint y: 83, endPoint x: 188, endPoint y: 94, distance: 20.6
click at [171, 83] on div "Updates & News" at bounding box center [299, 73] width 258 height 22
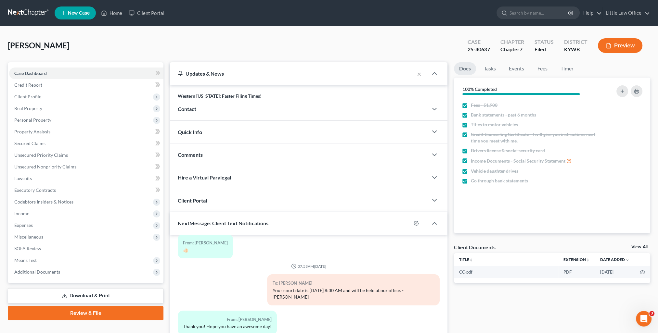
click at [188, 94] on p "Western [US_STATE]: Faster Filing Times!" at bounding box center [309, 96] width 262 height 6
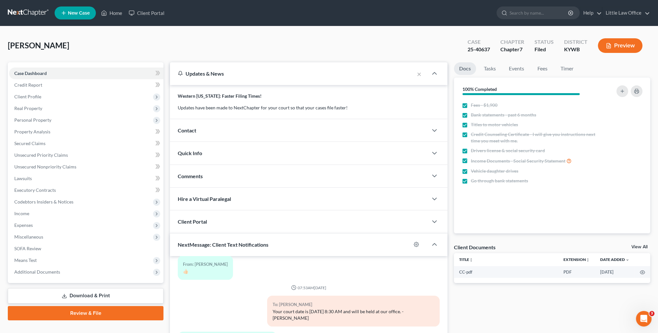
click at [264, 73] on div "Updates & News" at bounding box center [292, 73] width 229 height 7
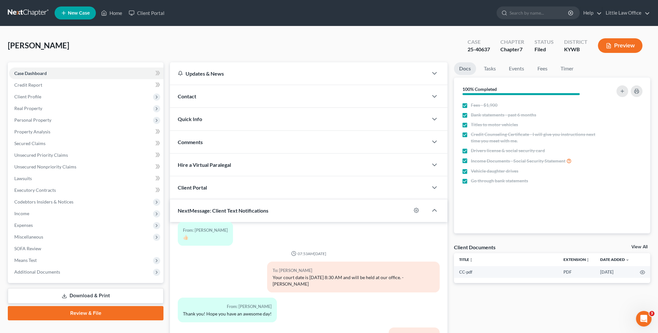
click at [213, 95] on div "Contact" at bounding box center [299, 96] width 258 height 22
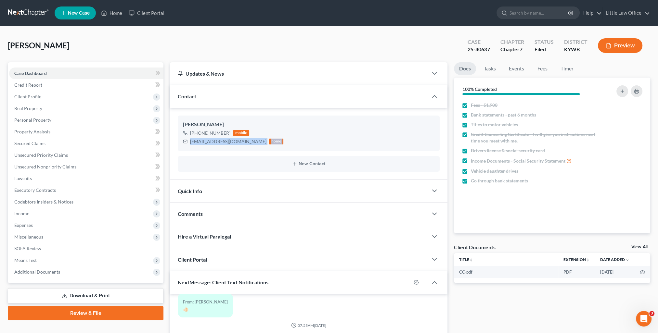
drag, startPoint x: 190, startPoint y: 141, endPoint x: 243, endPoint y: 151, distance: 53.5
click at [243, 151] on ng-include "[PERSON_NAME] [PHONE_NUMBER] mobile [EMAIL_ADDRESS][DOMAIN_NAME] home New Conta…" at bounding box center [309, 144] width 262 height 56
click at [292, 127] on div "[PERSON_NAME]" at bounding box center [308, 125] width 251 height 8
drag, startPoint x: 190, startPoint y: 142, endPoint x: 241, endPoint y: 146, distance: 51.5
click at [241, 146] on div "[PERSON_NAME] [PHONE_NUMBER] mobile [EMAIL_ADDRESS][DOMAIN_NAME] home" at bounding box center [309, 133] width 262 height 35
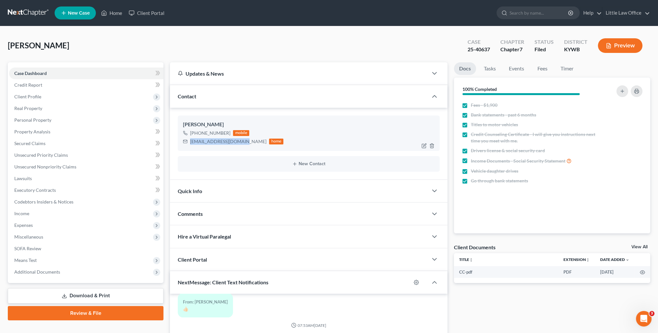
copy div "[EMAIL_ADDRESS][DOMAIN_NAME]"
drag, startPoint x: 204, startPoint y: 219, endPoint x: 288, endPoint y: 207, distance: 84.6
click at [204, 219] on div "Comments" at bounding box center [299, 214] width 258 height 22
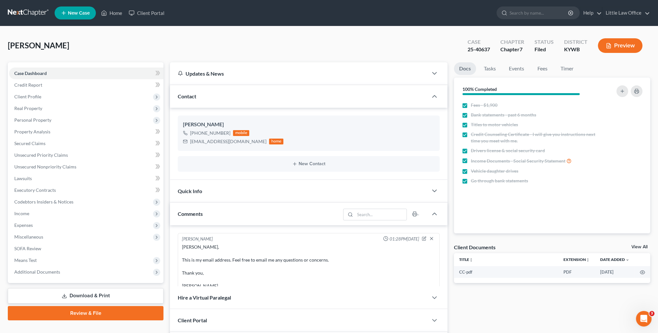
scroll to position [130, 0]
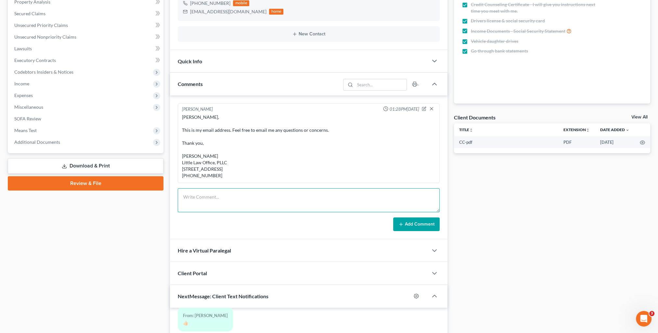
click at [264, 210] on textarea at bounding box center [309, 200] width 262 height 24
paste textarea "Please see attached instructions for you to complete your debt management class…"
type textarea "Please see attached instructions for you to complete your debt management class…"
click at [409, 231] on button "Add Comment" at bounding box center [416, 225] width 46 height 14
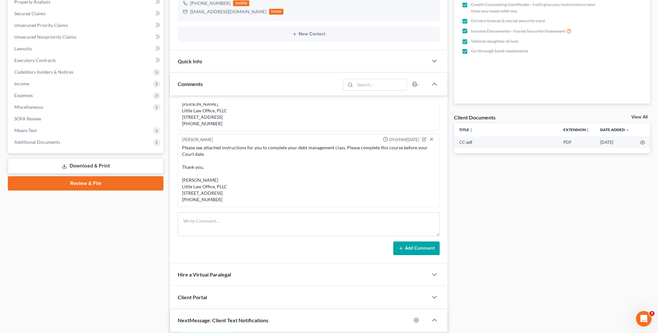
scroll to position [0, 0]
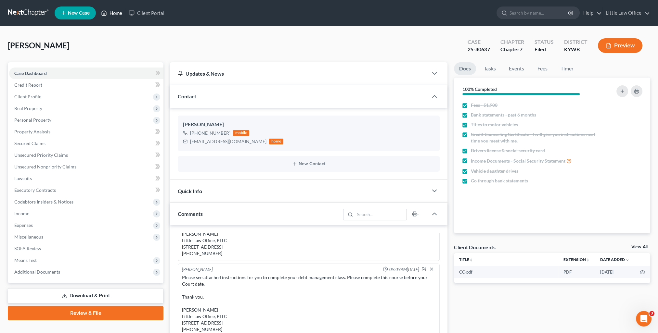
click at [114, 16] on link "Home" at bounding box center [112, 13] width 28 height 12
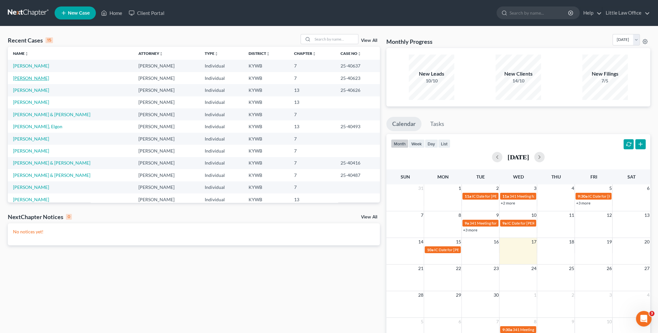
click at [28, 76] on link "[PERSON_NAME]" at bounding box center [31, 78] width 36 height 6
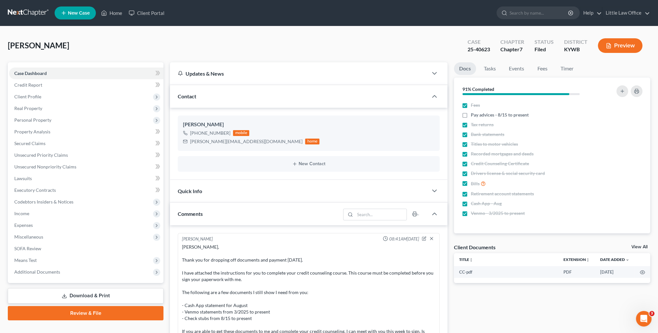
scroll to position [1033, 0]
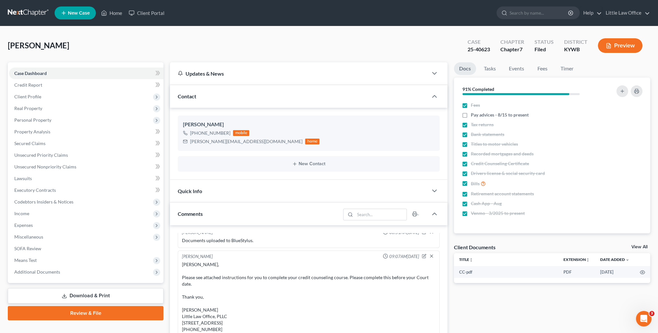
click at [213, 97] on div "Contact" at bounding box center [299, 96] width 258 height 22
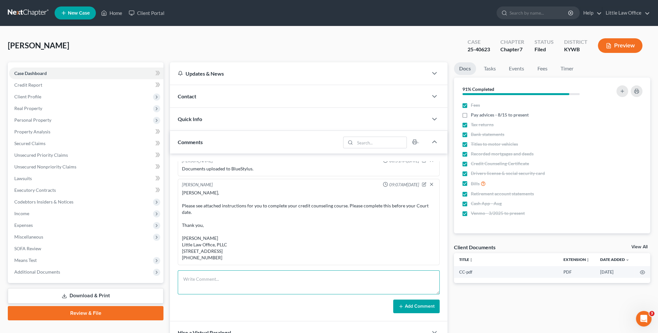
click at [226, 273] on textarea at bounding box center [309, 283] width 262 height 24
paste textarea "Please see attached letter. Thank you, [PERSON_NAME] Little Law Office, PLLC [S…"
type textarea "email to [PERSON_NAME]: Please see attached letter. Thank you, [PERSON_NAME] Li…"
click at [398, 304] on icon at bounding box center [400, 306] width 5 height 5
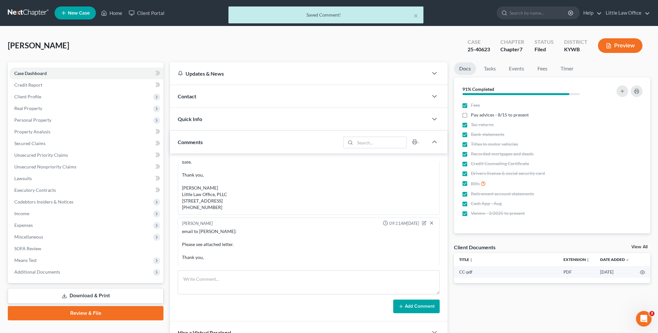
scroll to position [1122, 0]
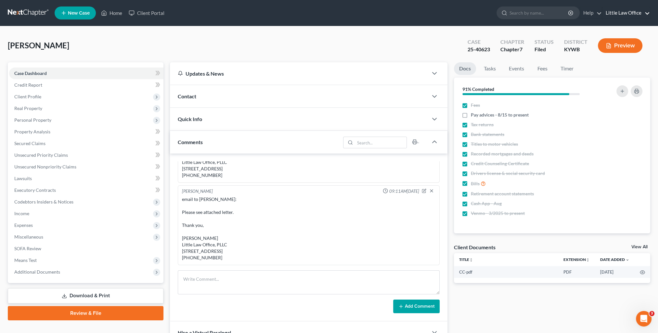
click at [616, 14] on link "Little Law Office" at bounding box center [625, 13] width 47 height 12
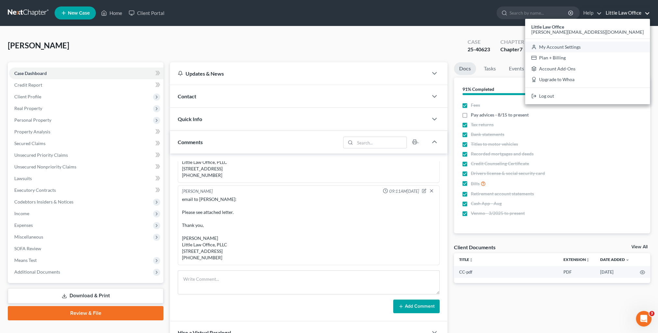
click at [604, 50] on link "My Account Settings" at bounding box center [587, 47] width 125 height 11
select select "23"
select select "18"
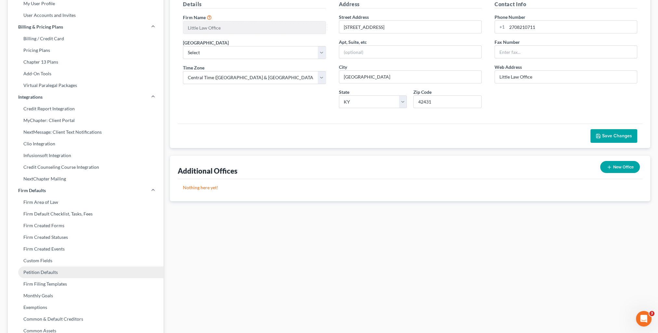
scroll to position [97, 0]
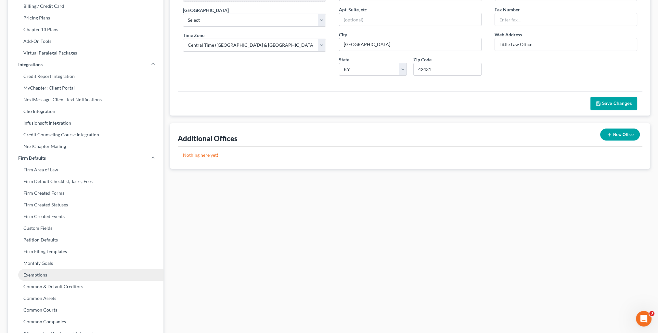
click at [61, 279] on link "Exemptions" at bounding box center [86, 275] width 156 height 12
select select "0"
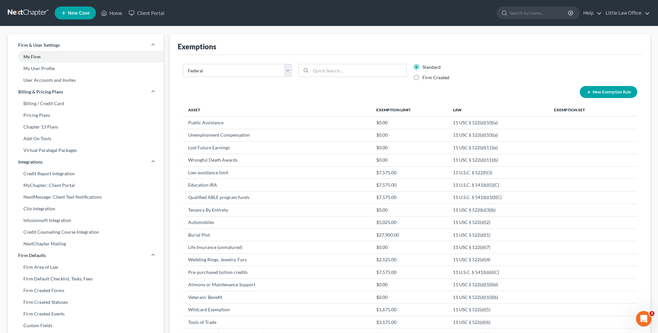
scroll to position [97, 0]
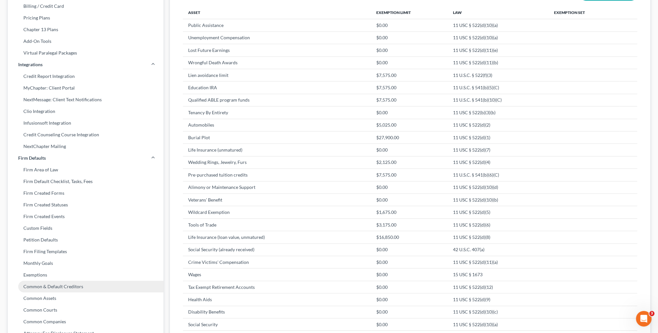
click at [59, 286] on link "Common & Default Creditors" at bounding box center [86, 287] width 156 height 12
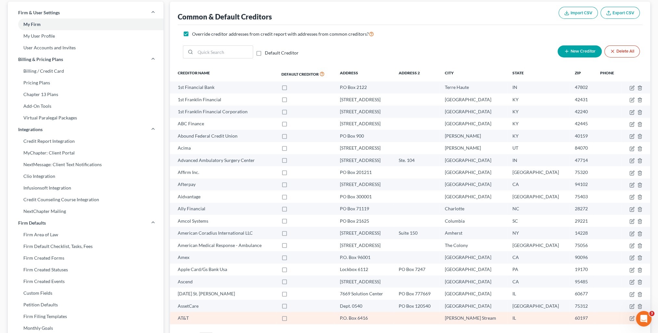
scroll to position [65, 0]
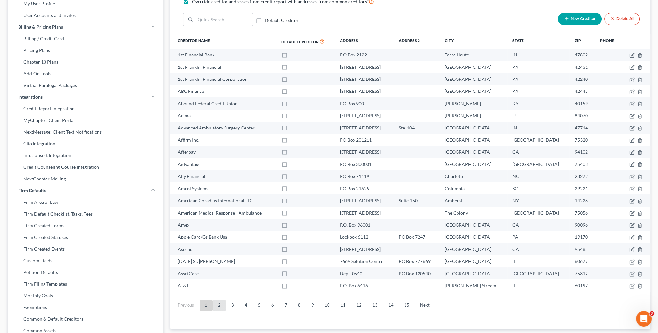
click at [216, 308] on link "2" at bounding box center [219, 305] width 13 height 10
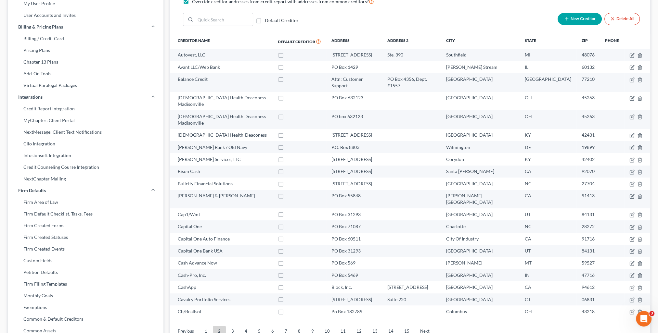
click at [577, 18] on span "New Creditor" at bounding box center [582, 19] width 25 height 5
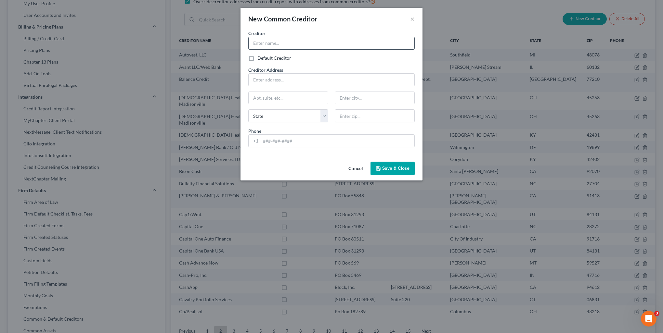
click at [296, 41] on input "text" at bounding box center [331, 43] width 166 height 12
type input "AT&T"
type input "PO Box 5076"
drag, startPoint x: 377, startPoint y: 114, endPoint x: 323, endPoint y: 122, distance: 55.2
click at [323, 122] on div "Creditor * AT&T Default Creditor Creditor Address [GEOGRAPHIC_DATA][US_STATE] C…" at bounding box center [331, 91] width 173 height 123
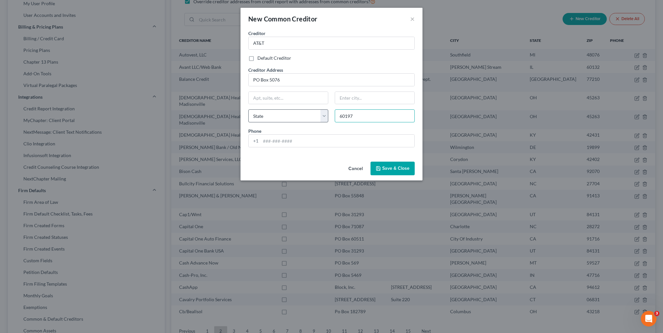
type input "60197"
type input "[PERSON_NAME] Stream"
select select "14"
click at [396, 168] on span "Save & Close" at bounding box center [395, 169] width 27 height 6
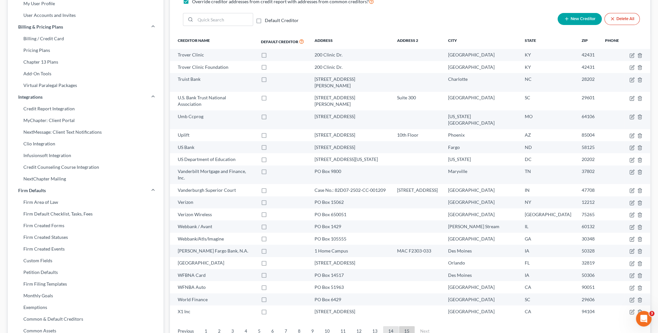
click at [389, 326] on link "14" at bounding box center [391, 331] width 16 height 10
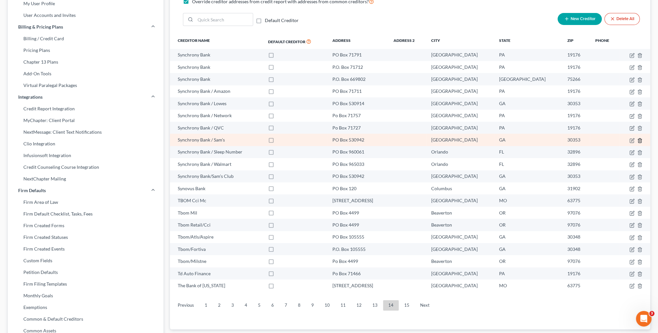
click at [638, 140] on icon "button" at bounding box center [639, 140] width 5 height 5
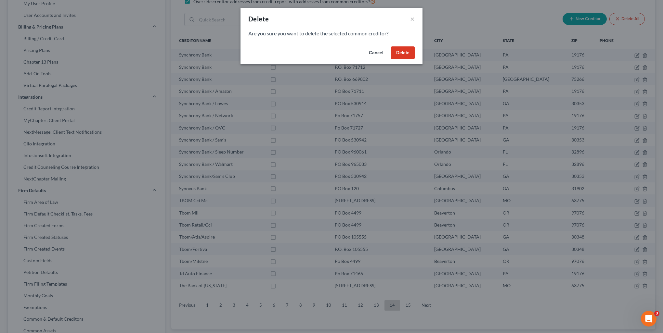
click at [399, 55] on button "Delete" at bounding box center [403, 52] width 24 height 13
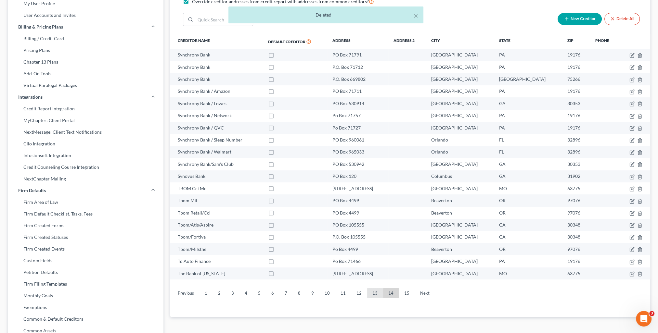
click at [376, 296] on link "13" at bounding box center [375, 293] width 16 height 10
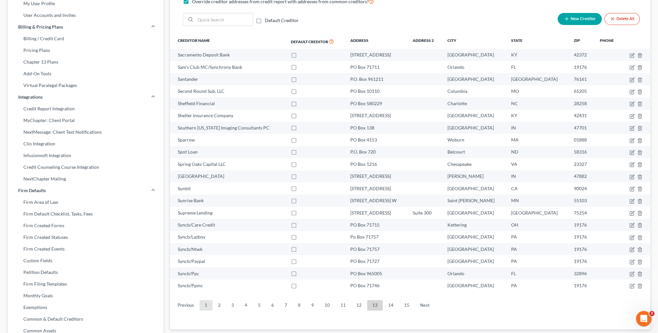
click at [203, 309] on link "1" at bounding box center [205, 305] width 13 height 10
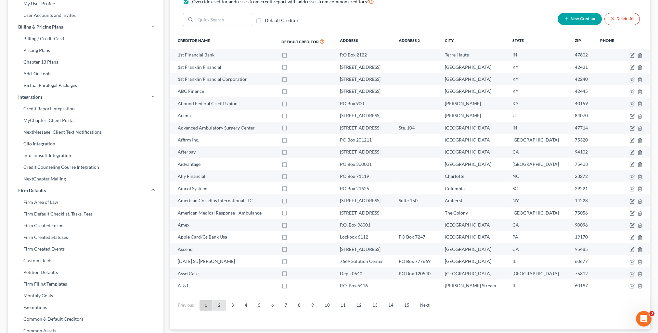
click at [218, 306] on link "2" at bounding box center [219, 305] width 13 height 10
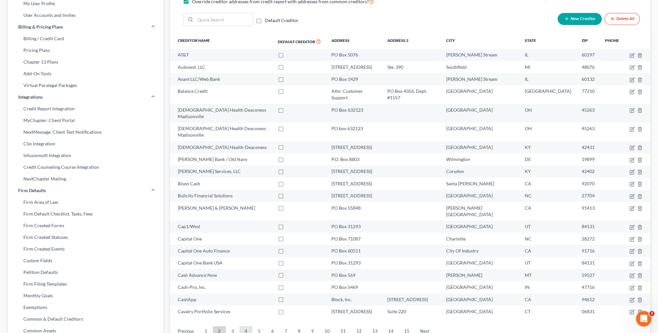
click at [242, 326] on link "4" at bounding box center [245, 331] width 13 height 10
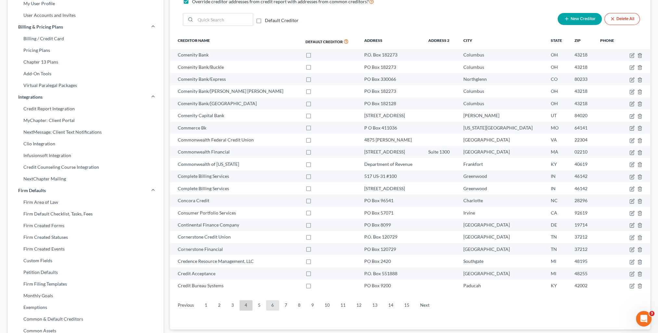
click at [272, 304] on link "6" at bounding box center [272, 305] width 13 height 10
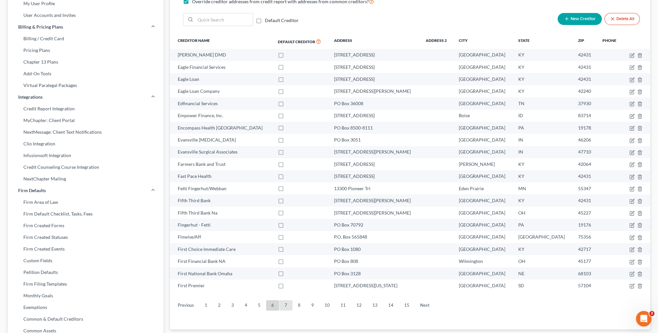
click at [290, 303] on link "7" at bounding box center [285, 305] width 13 height 10
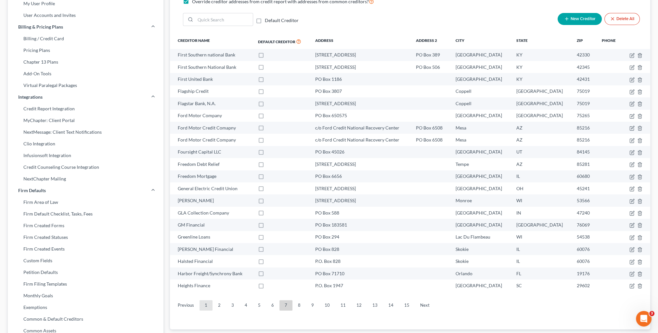
click at [204, 306] on link "1" at bounding box center [205, 305] width 13 height 10
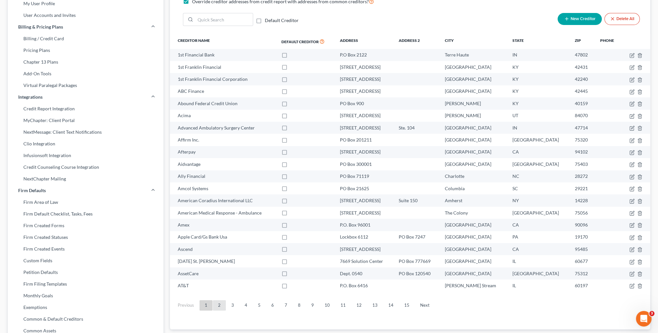
click at [222, 307] on link "2" at bounding box center [219, 305] width 13 height 10
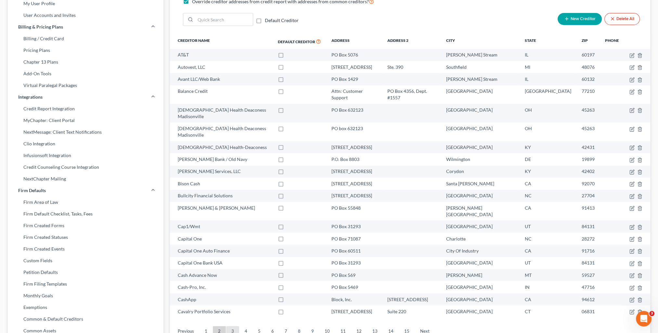
click at [234, 326] on link "3" at bounding box center [232, 331] width 13 height 10
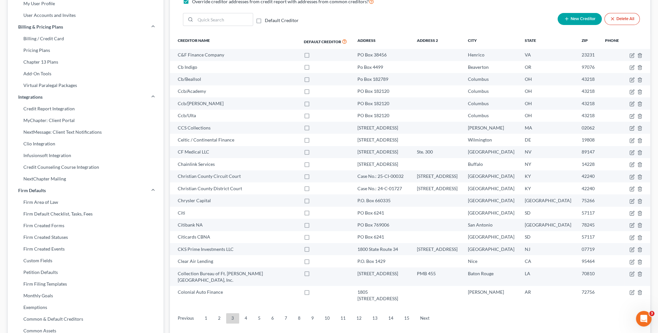
drag, startPoint x: 240, startPoint y: 306, endPoint x: 237, endPoint y: 298, distance: 8.6
click at [240, 313] on link "4" at bounding box center [245, 318] width 13 height 10
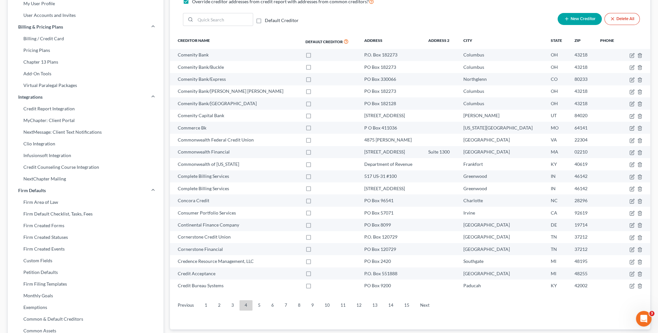
click at [574, 17] on span "New Creditor" at bounding box center [582, 19] width 25 height 5
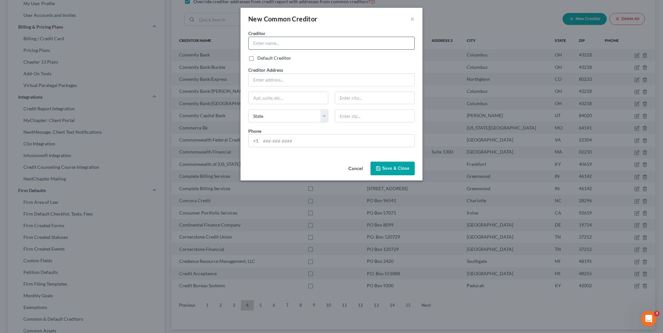
click at [311, 42] on input "text" at bounding box center [331, 43] width 166 height 12
type input "Syncb/[PERSON_NAME]"
type input "PO Box 669802"
type input "75266"
type input "[GEOGRAPHIC_DATA]"
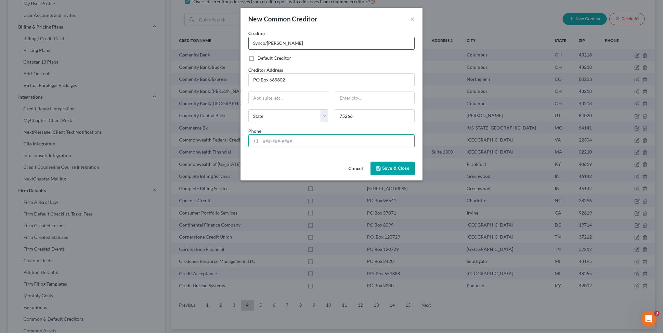
select select "45"
click at [392, 172] on button "Save & Close" at bounding box center [392, 169] width 44 height 14
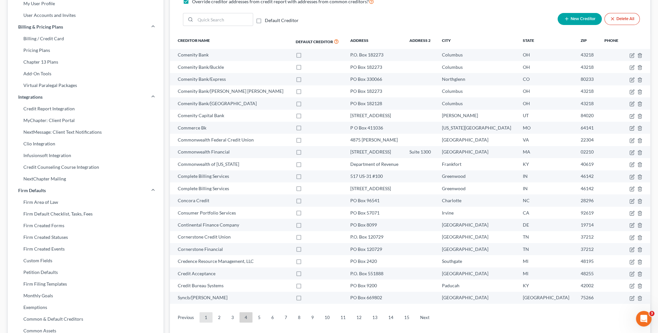
click at [209, 319] on link "1" at bounding box center [205, 317] width 13 height 10
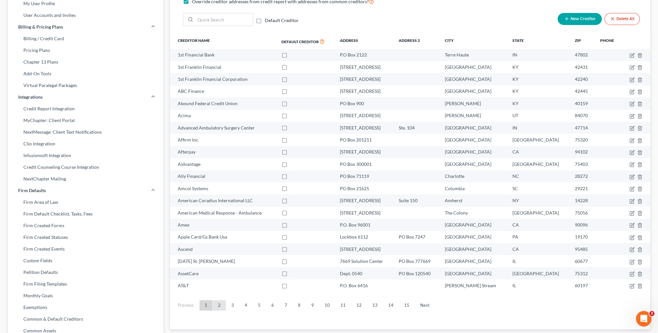
click at [218, 308] on link "2" at bounding box center [219, 305] width 13 height 10
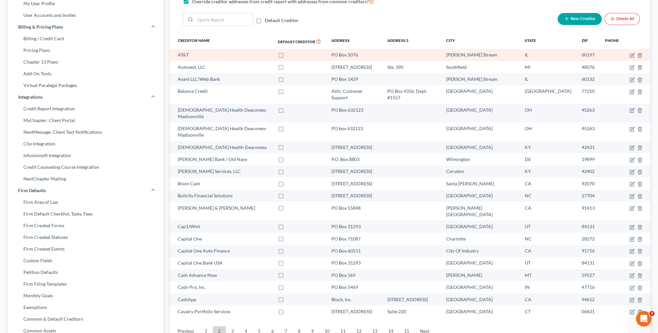
click at [287, 57] on label at bounding box center [287, 57] width 0 height 0
click at [289, 56] on input "checkbox" at bounding box center [291, 54] width 4 height 4
checkbox input "true"
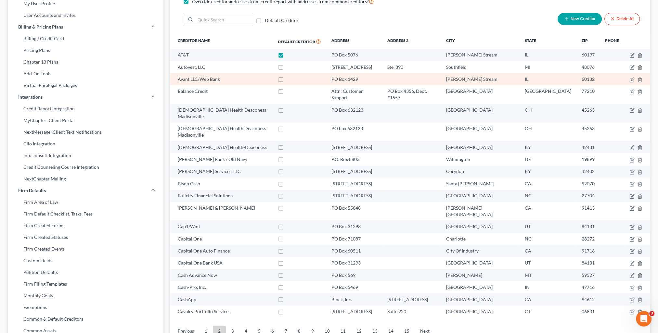
scroll to position [0, 0]
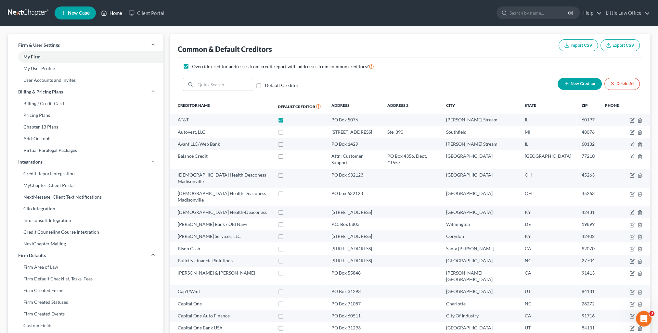
click at [117, 12] on link "Home" at bounding box center [112, 13] width 28 height 12
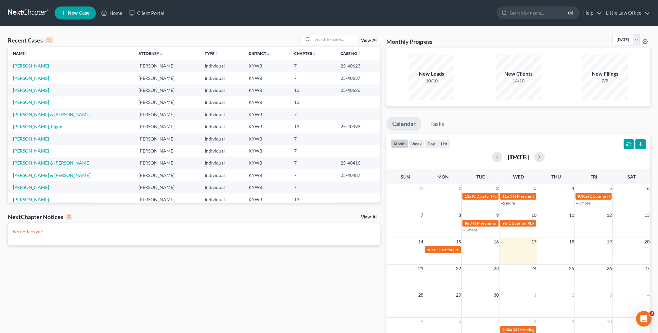
click at [70, 16] on link "New Case" at bounding box center [75, 12] width 41 height 13
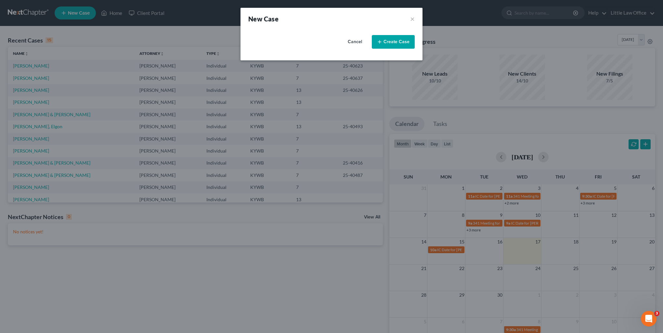
select select "33"
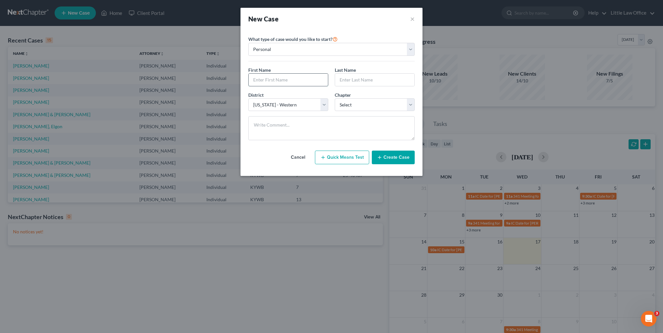
click at [269, 79] on input "text" at bounding box center [287, 80] width 79 height 12
type input "[PERSON_NAME]"
select select "33"
select select "0"
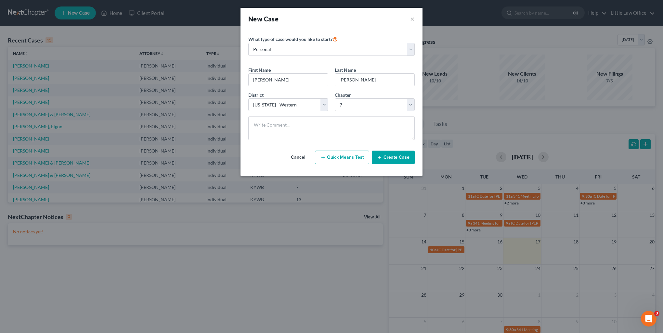
click at [397, 162] on button "Create Case" at bounding box center [393, 158] width 43 height 14
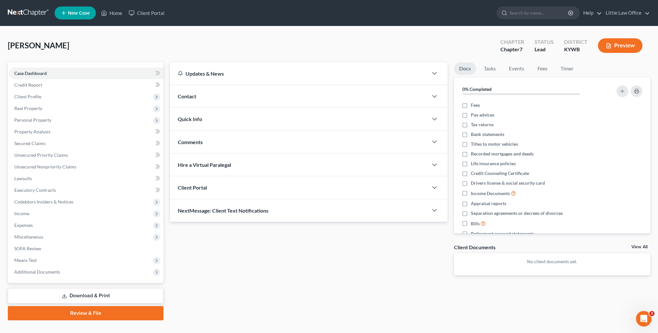
click at [213, 92] on div "Contact" at bounding box center [299, 96] width 258 height 22
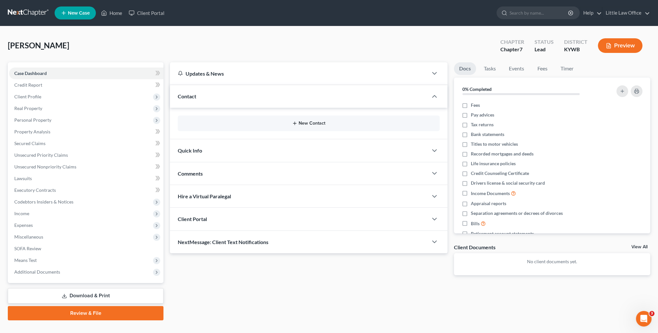
click at [314, 123] on button "New Contact" at bounding box center [308, 123] width 251 height 5
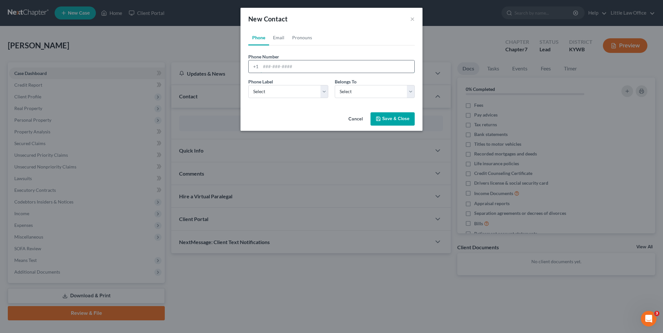
click at [281, 66] on input "tel" at bounding box center [337, 66] width 154 height 12
type input "2708362446"
click at [257, 93] on select "Select Mobile Home Work Other" at bounding box center [288, 91] width 80 height 13
select select "0"
click at [248, 85] on select "Select Mobile Home Work Other" at bounding box center [288, 91] width 80 height 13
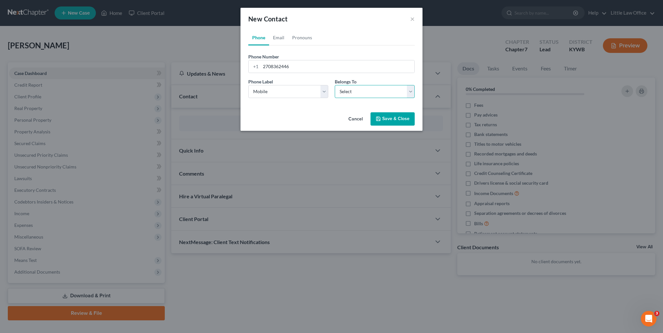
click at [365, 91] on select "Select Client Other" at bounding box center [375, 91] width 80 height 13
select select "0"
click at [335, 85] on select "Select Client Other" at bounding box center [375, 91] width 80 height 13
click at [397, 121] on button "Save & Close" at bounding box center [392, 119] width 44 height 14
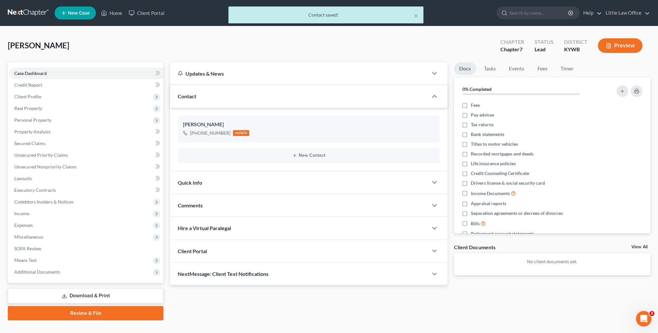
click at [219, 177] on div "Quick Info" at bounding box center [299, 182] width 258 height 22
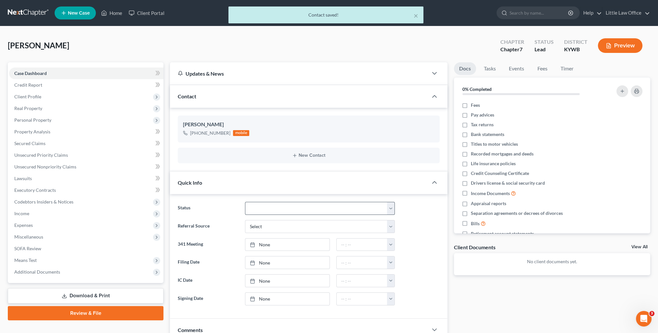
scroll to position [32, 0]
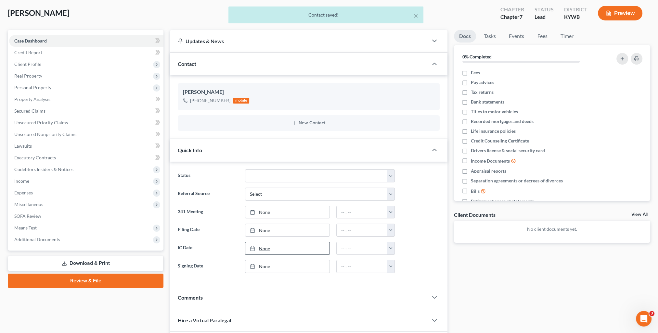
click at [266, 249] on link "None" at bounding box center [287, 248] width 84 height 12
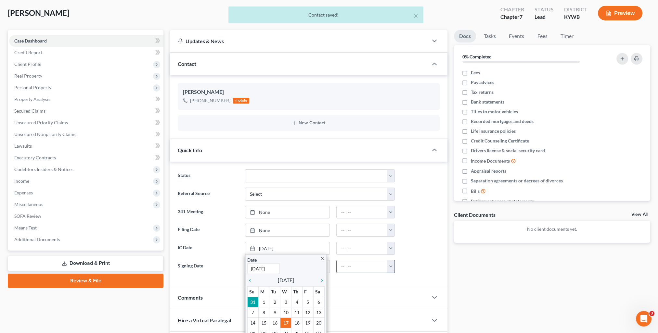
click at [360, 290] on div "Comments" at bounding box center [299, 297] width 258 height 22
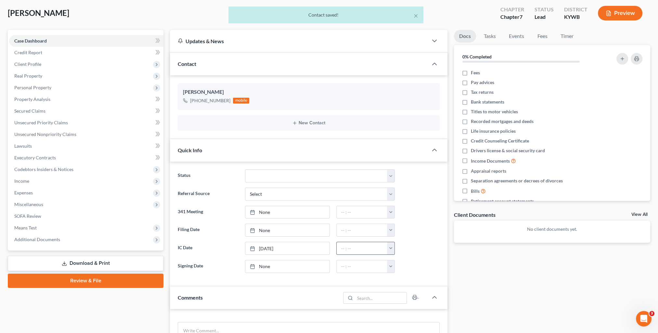
click at [391, 245] on button "button" at bounding box center [390, 248] width 7 height 12
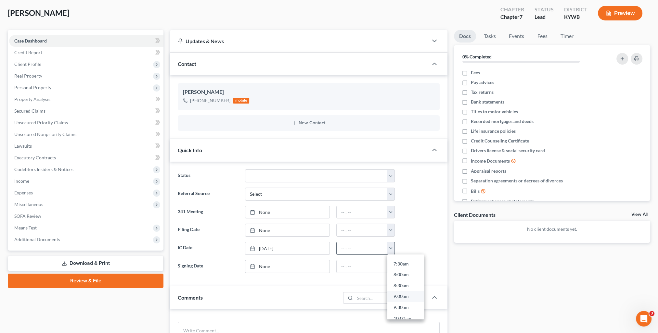
scroll to position [195, 0]
click at [406, 288] on link "10:00am" at bounding box center [405, 286] width 36 height 11
type input "10:00am"
click at [481, 294] on div "Docs Tasks Events Fees Timer 0% Completed Nothing here yet! Fees Pay advices Ta…" at bounding box center [551, 236] width 203 height 412
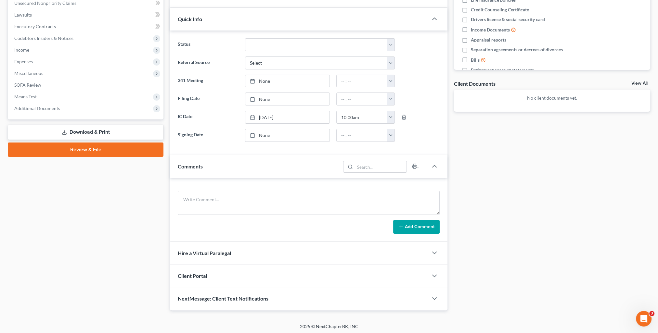
click at [245, 165] on div "Comments" at bounding box center [255, 166] width 171 height 22
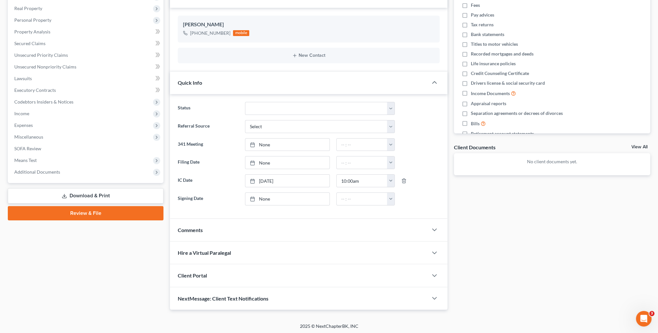
click at [259, 296] on span "NextMessage: Client Text Notifications" at bounding box center [223, 299] width 91 height 6
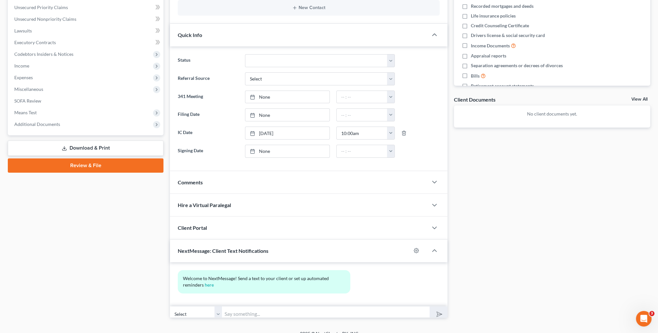
scroll to position [160, 0]
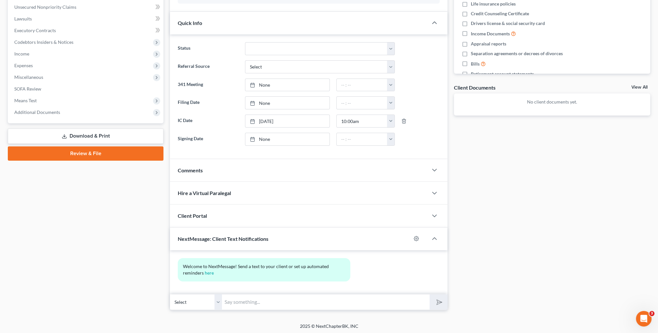
click at [278, 294] on input "text" at bounding box center [326, 302] width 208 height 16
type input "This is [PERSON_NAME] from [PERSON_NAME] Office. You can use this number to tex…"
click at [330, 305] on input "This is [PERSON_NAME] from [PERSON_NAME] Office. You can use this number to tex…" at bounding box center [326, 302] width 208 height 16
click at [437, 305] on icon "submit" at bounding box center [437, 301] width 9 height 9
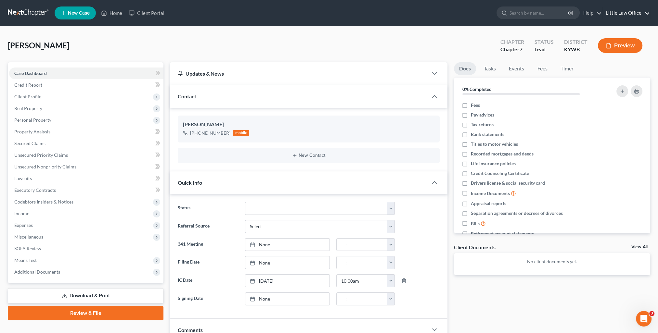
drag, startPoint x: 638, startPoint y: 13, endPoint x: 640, endPoint y: 31, distance: 17.6
click at [638, 13] on link "Little Law Office" at bounding box center [625, 13] width 47 height 12
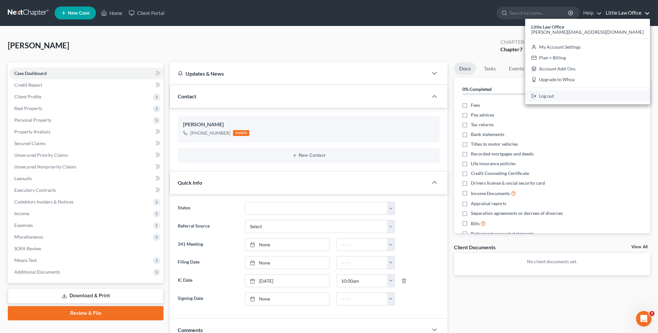
click at [615, 94] on link "Log out" at bounding box center [587, 96] width 125 height 11
